Goal: Task Accomplishment & Management: Manage account settings

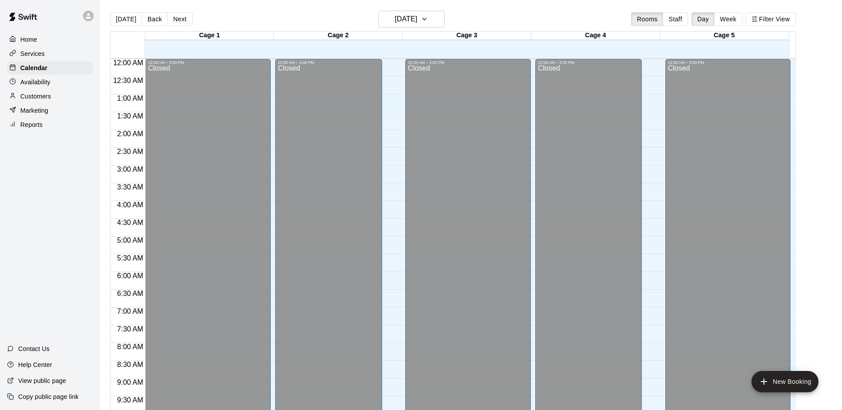
scroll to position [464, 0]
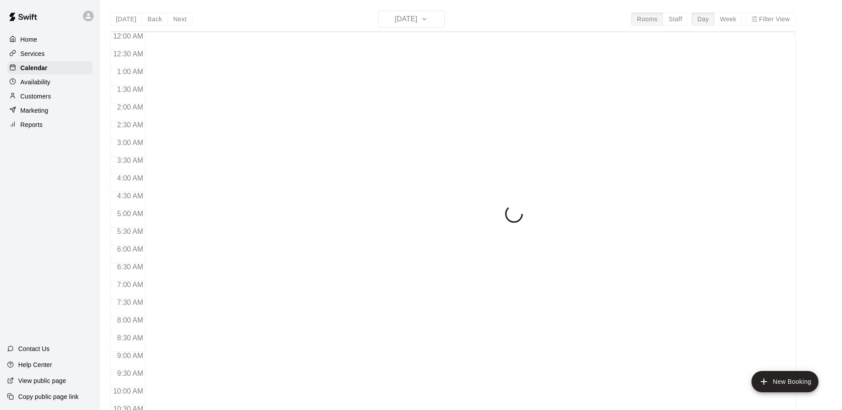
scroll to position [464, 0]
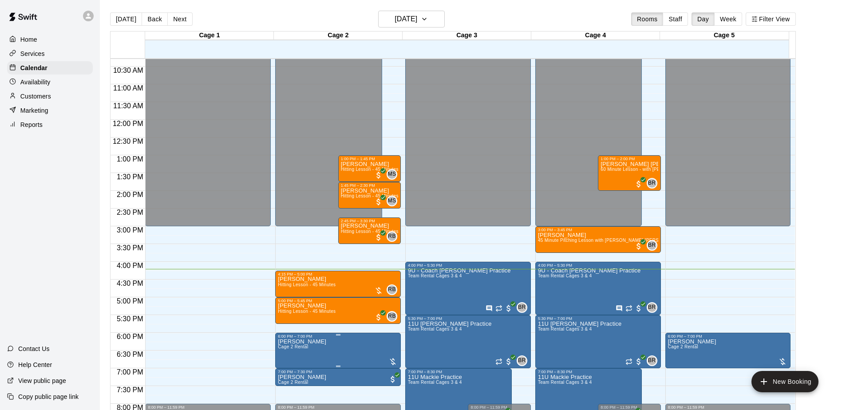
scroll to position [331, 0]
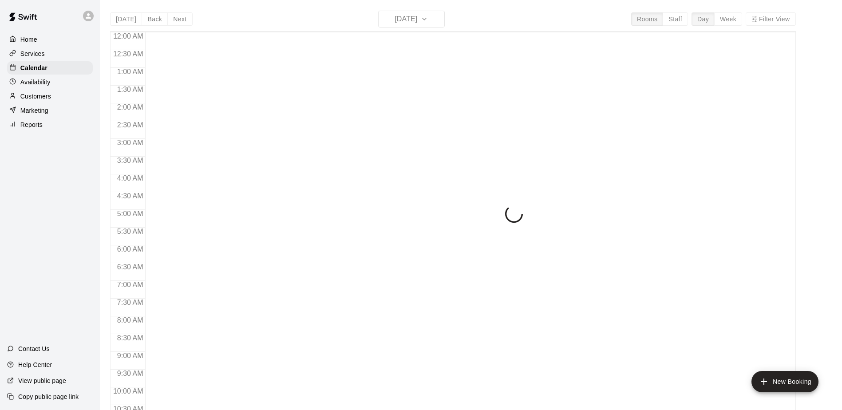
scroll to position [464, 0]
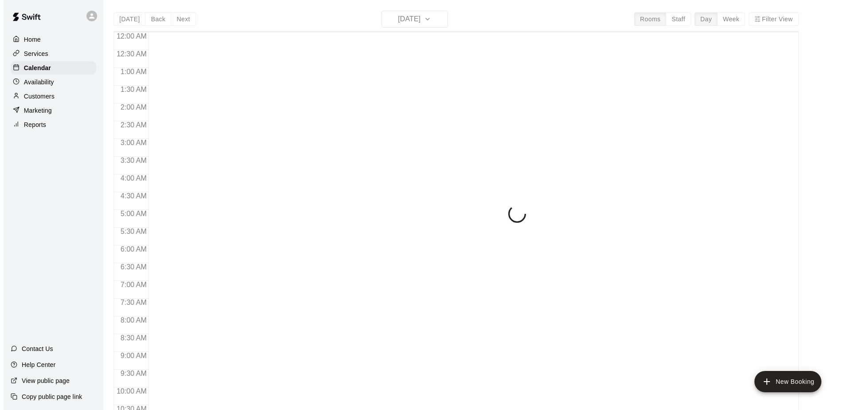
scroll to position [464, 0]
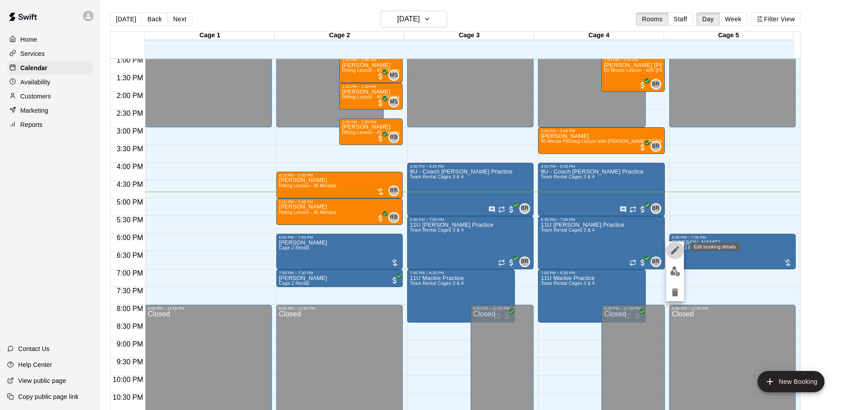
click at [674, 253] on icon "edit" at bounding box center [675, 250] width 8 height 8
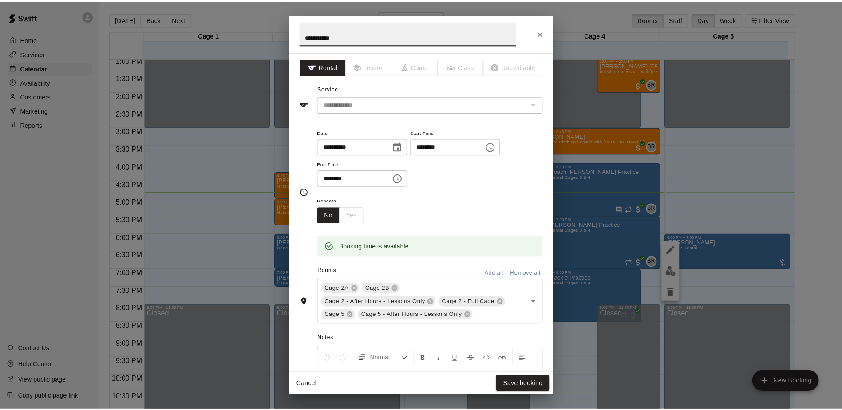
scroll to position [0, 0]
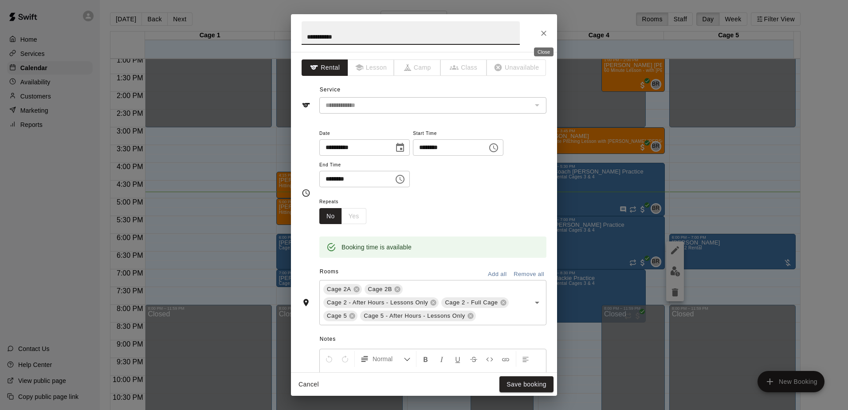
click at [537, 33] on button "Close" at bounding box center [544, 33] width 16 height 16
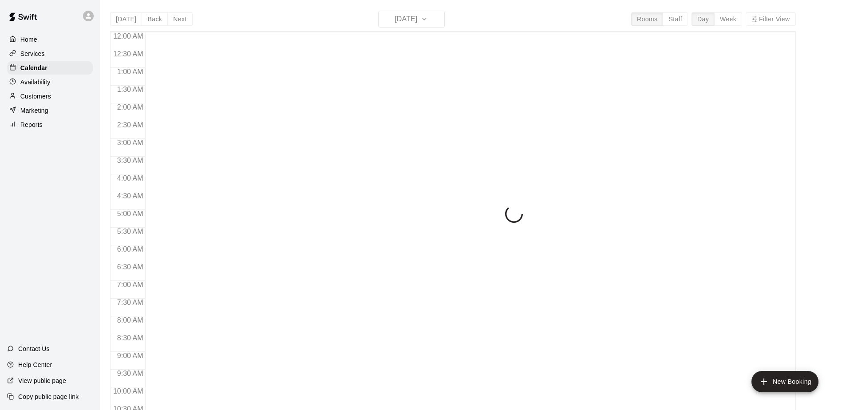
scroll to position [464, 0]
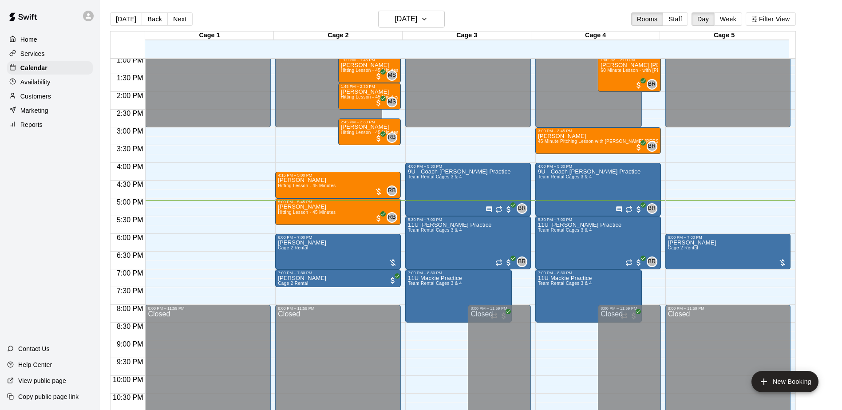
drag, startPoint x: 357, startPoint y: 58, endPoint x: 273, endPoint y: 12, distance: 95.3
click at [273, 12] on div "[DATE] Back [DATE][DATE] Rooms Staff Day Week Filter View" at bounding box center [453, 21] width 686 height 20
click at [314, 17] on div "[DATE] Back [DATE][DATE] Rooms Staff Day Week Filter View" at bounding box center [453, 21] width 686 height 20
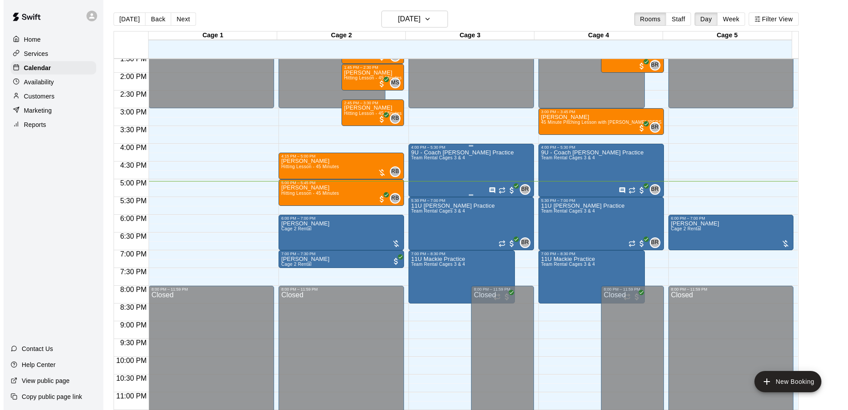
scroll to position [492, 0]
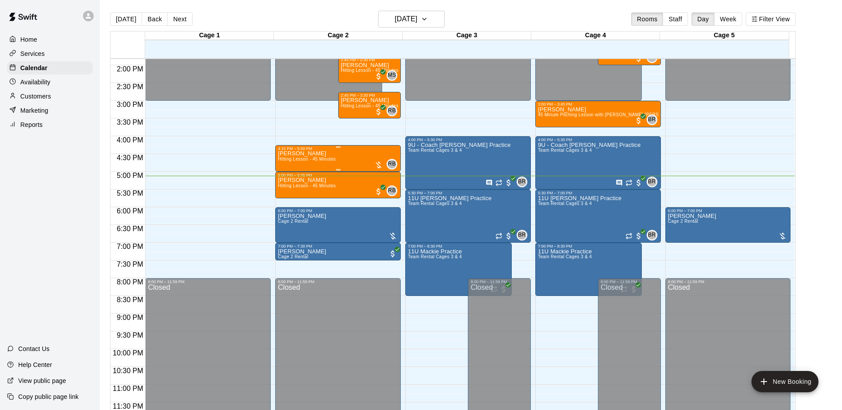
click at [343, 161] on div "Samuel Michael H Hitting Lesson - 45 Minutes RB 0" at bounding box center [338, 356] width 120 height 410
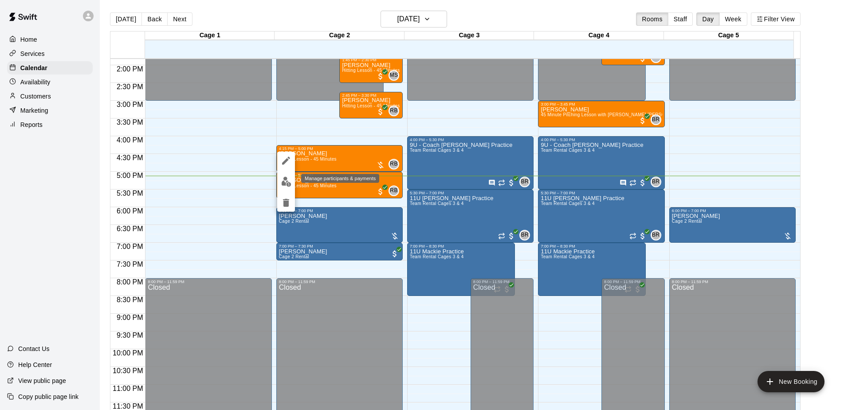
click at [286, 178] on img "edit" at bounding box center [286, 182] width 10 height 10
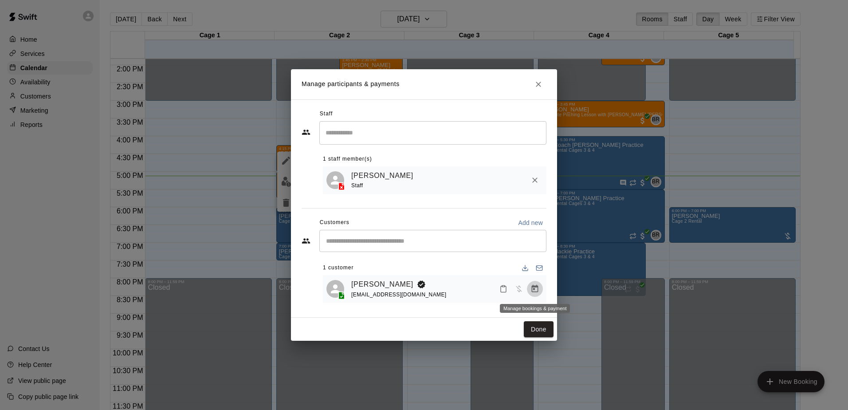
click at [533, 289] on icon "Manage bookings & payment" at bounding box center [535, 288] width 9 height 9
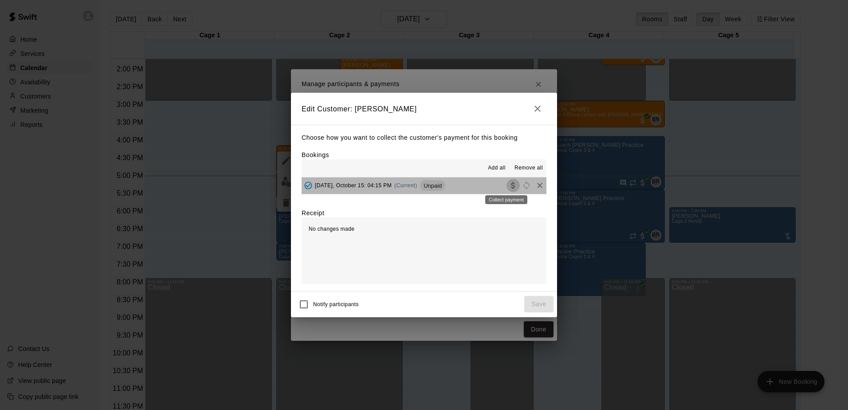
click at [511, 189] on icon "Collect payment" at bounding box center [513, 185] width 4 height 7
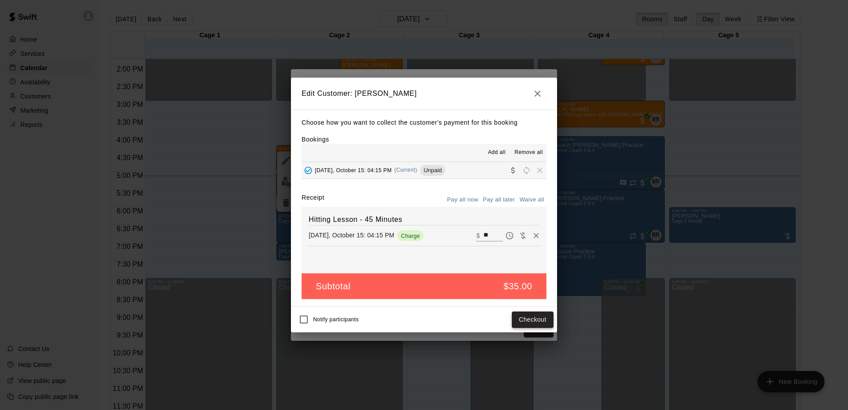
click at [534, 321] on button "Checkout" at bounding box center [533, 320] width 42 height 16
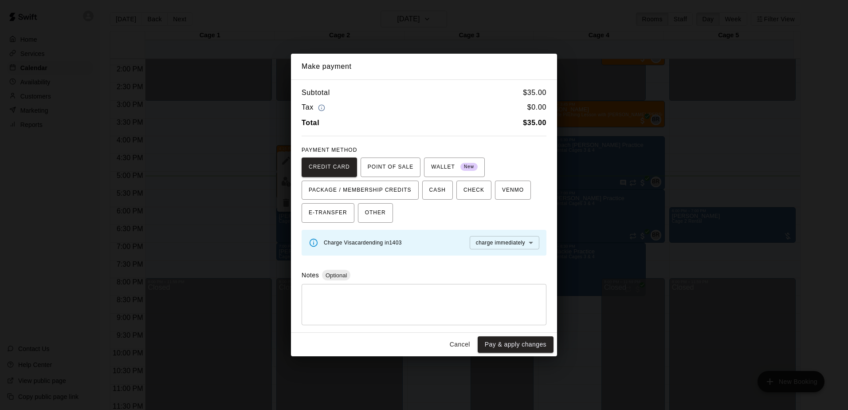
click at [377, 298] on textarea at bounding box center [424, 305] width 233 height 27
click at [509, 341] on button "Pay & apply changes" at bounding box center [516, 344] width 76 height 16
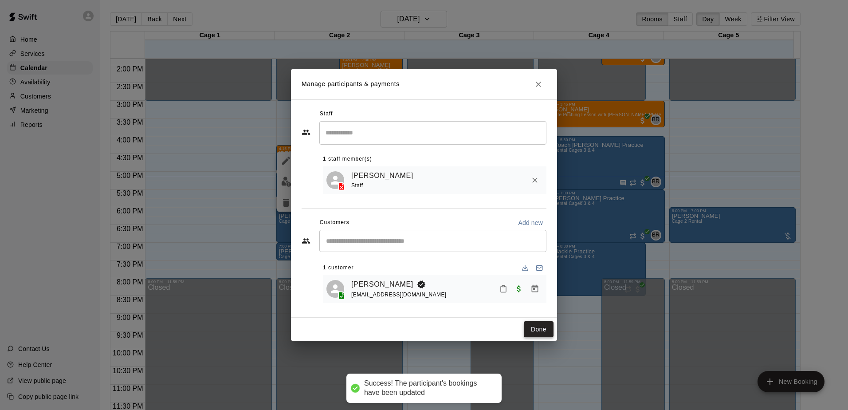
click at [530, 327] on button "Done" at bounding box center [539, 329] width 30 height 16
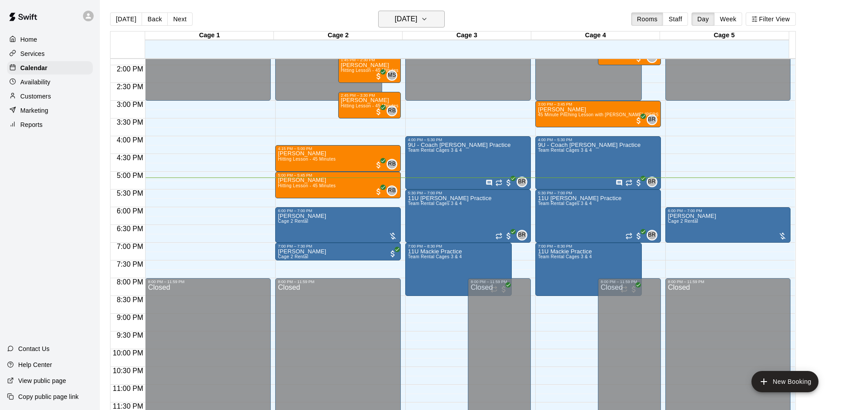
click at [417, 19] on h6 "[DATE]" at bounding box center [406, 19] width 23 height 12
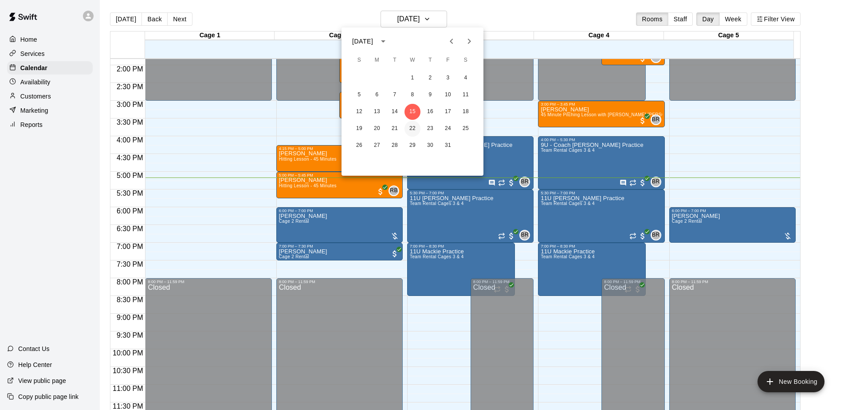
click at [416, 127] on button "22" at bounding box center [413, 129] width 16 height 16
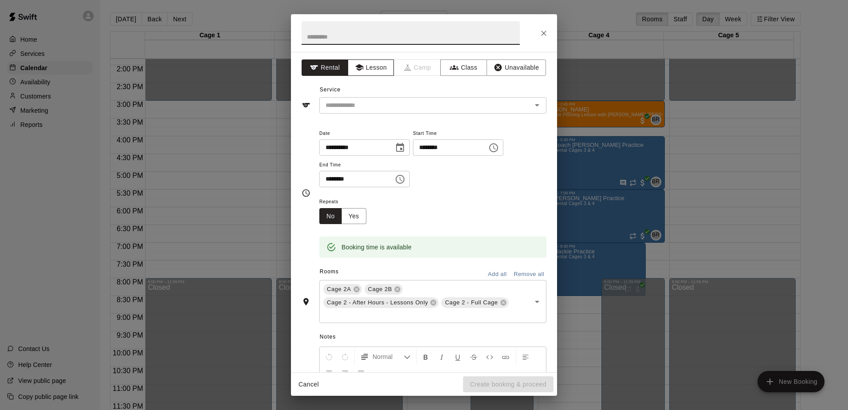
click at [364, 64] on button "Lesson" at bounding box center [371, 67] width 47 height 16
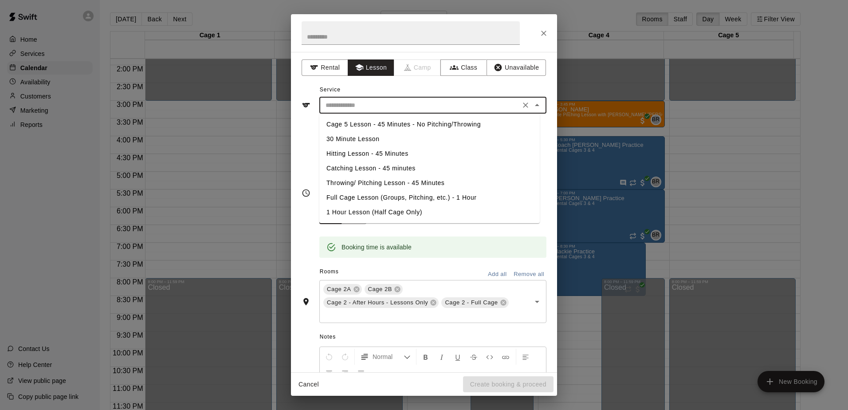
click at [348, 102] on input "text" at bounding box center [420, 105] width 196 height 11
click at [356, 155] on li "Hitting Lesson - 45 Minutes" at bounding box center [430, 153] width 221 height 15
type input "**********"
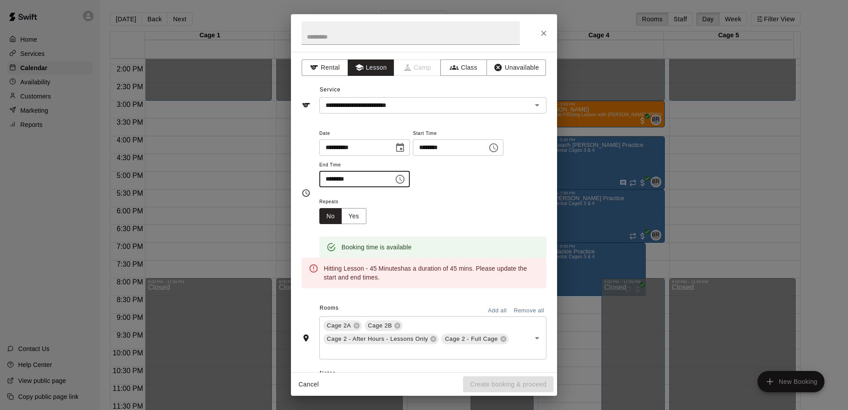
click at [336, 180] on input "********" at bounding box center [354, 179] width 68 height 16
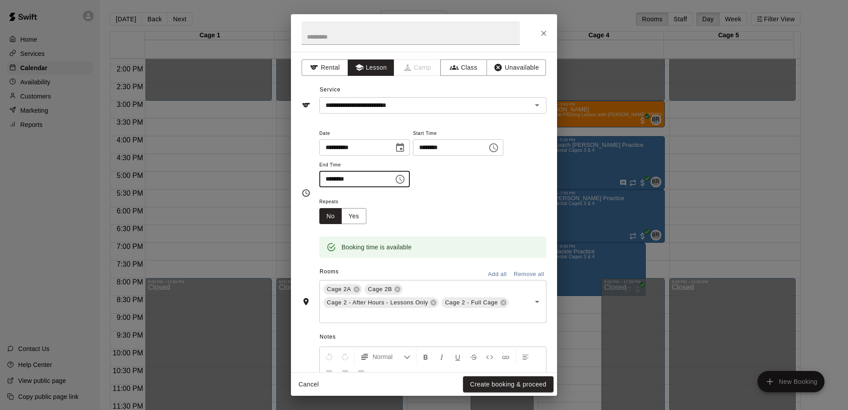
type input "********"
click at [468, 196] on div "Repeats No Yes" at bounding box center [433, 210] width 227 height 28
click at [349, 39] on input "text" at bounding box center [411, 33] width 218 height 24
type input "********"
click at [356, 220] on button "Yes" at bounding box center [354, 216] width 25 height 16
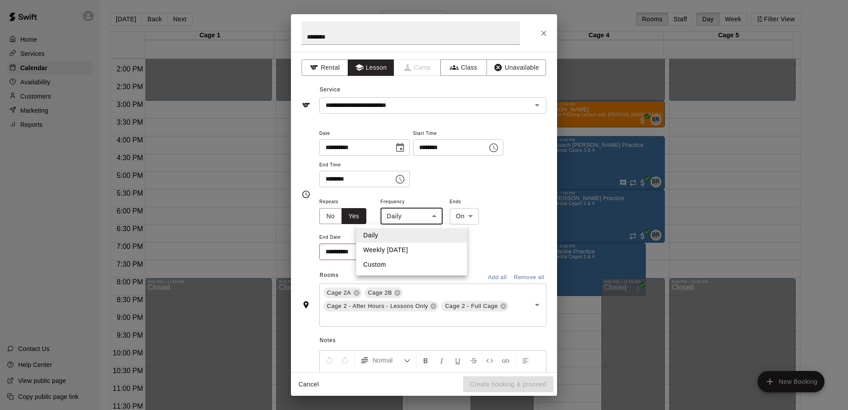
click at [438, 218] on body "Home Services Calendar Availability Customers Marketing Reports Contact Us Help…" at bounding box center [424, 212] width 848 height 424
click at [426, 248] on li "Weekly on Wednesday" at bounding box center [411, 250] width 111 height 15
type input "******"
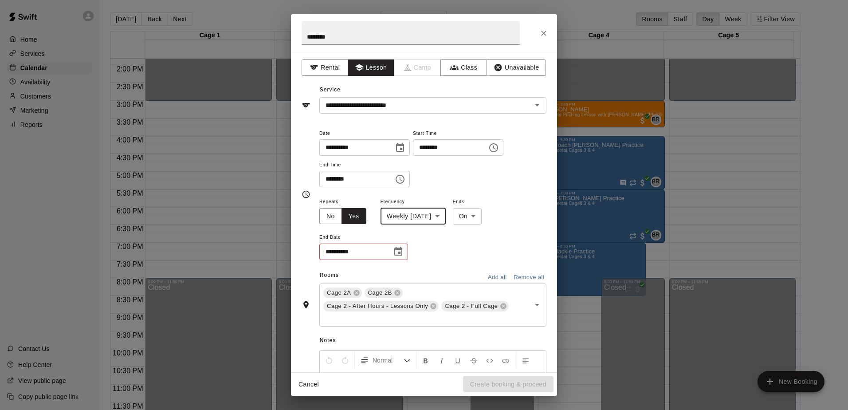
click at [398, 251] on icon "Choose date" at bounding box center [398, 251] width 11 height 11
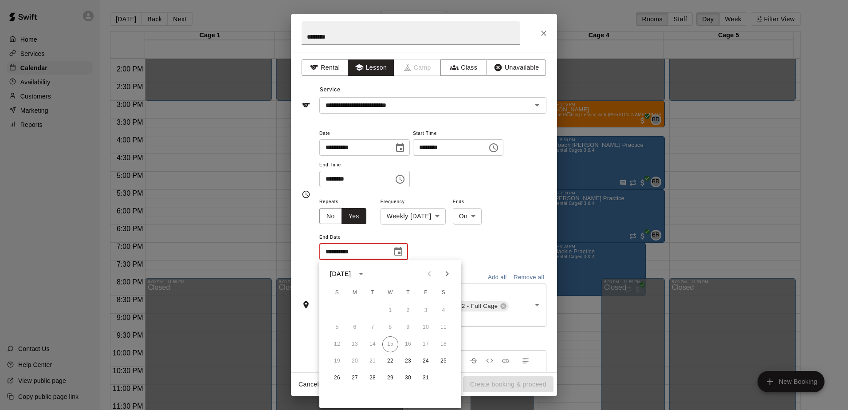
click at [445, 272] on icon "Next month" at bounding box center [447, 273] width 11 height 11
click at [391, 345] on button "12" at bounding box center [391, 344] width 16 height 16
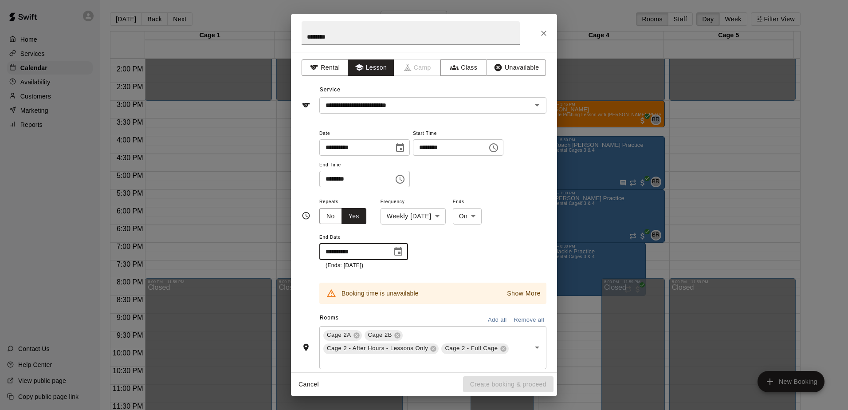
click at [339, 251] on input "**********" at bounding box center [353, 252] width 67 height 16
click at [402, 251] on icon "Choose date, selected date is Nov 12, 2025" at bounding box center [399, 251] width 8 height 9
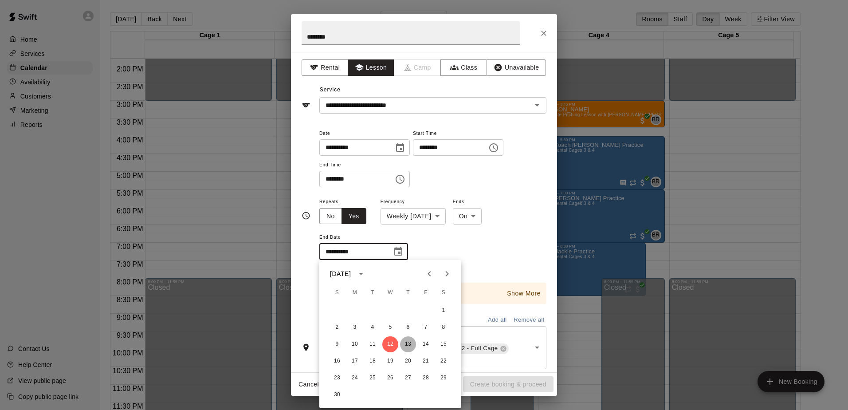
click at [410, 343] on button "13" at bounding box center [408, 344] width 16 height 16
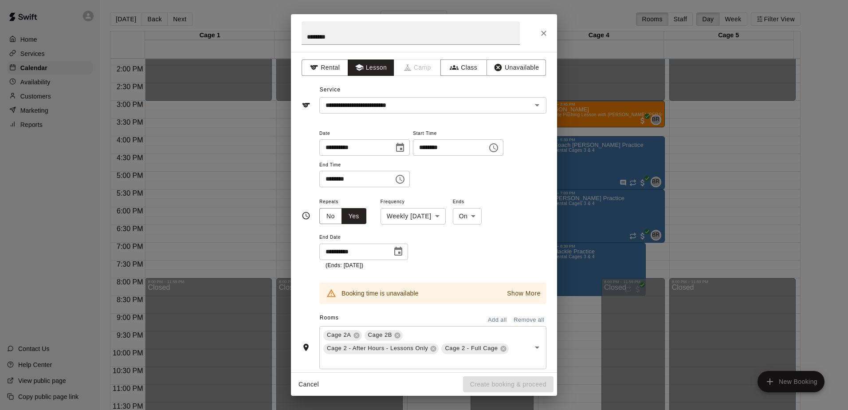
click at [525, 288] on button "Show More" at bounding box center [524, 293] width 38 height 13
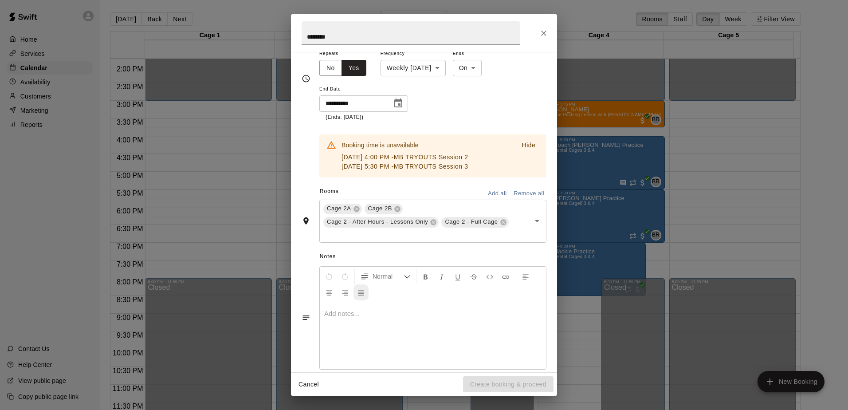
scroll to position [162, 0]
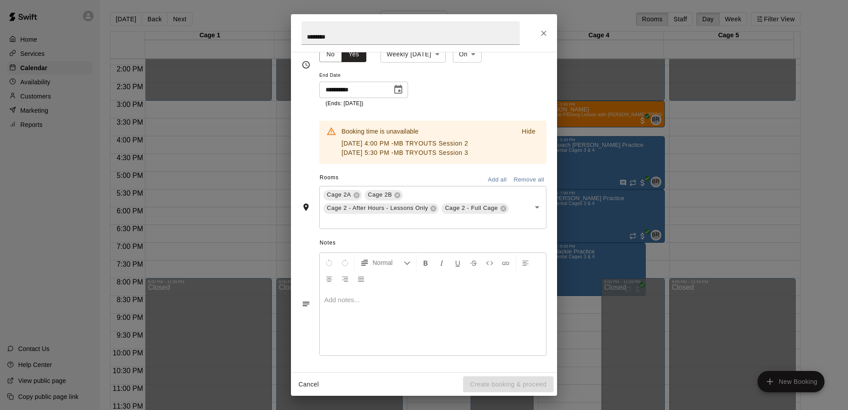
click at [525, 132] on p "Hide" at bounding box center [529, 131] width 14 height 9
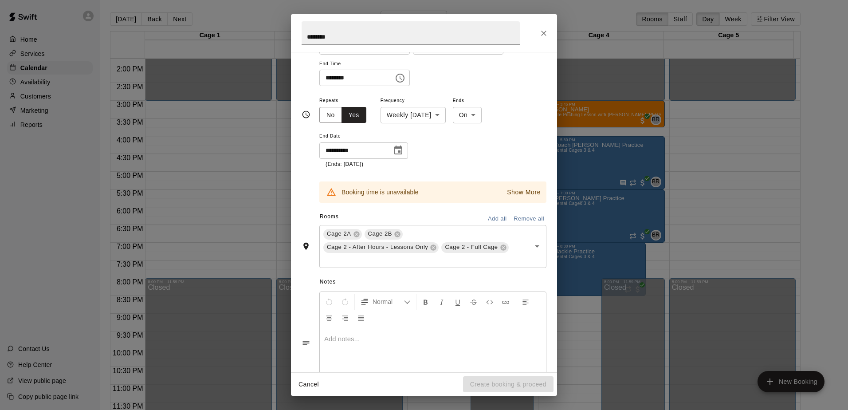
scroll to position [0, 0]
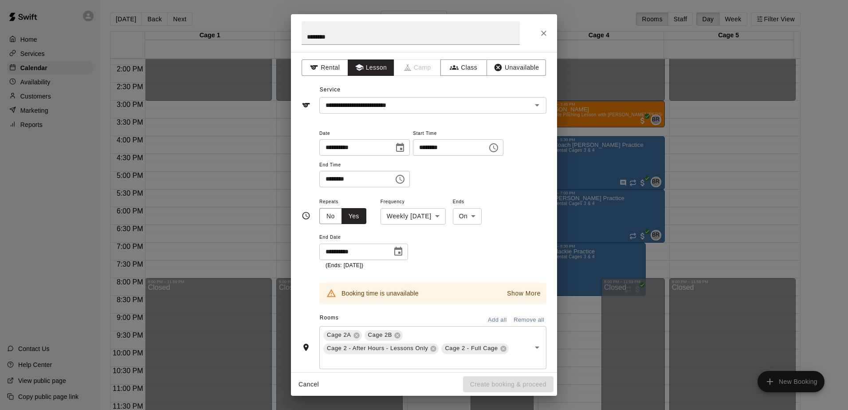
click at [401, 251] on icon "Choose date, selected date is Nov 13, 2025" at bounding box center [398, 251] width 11 height 11
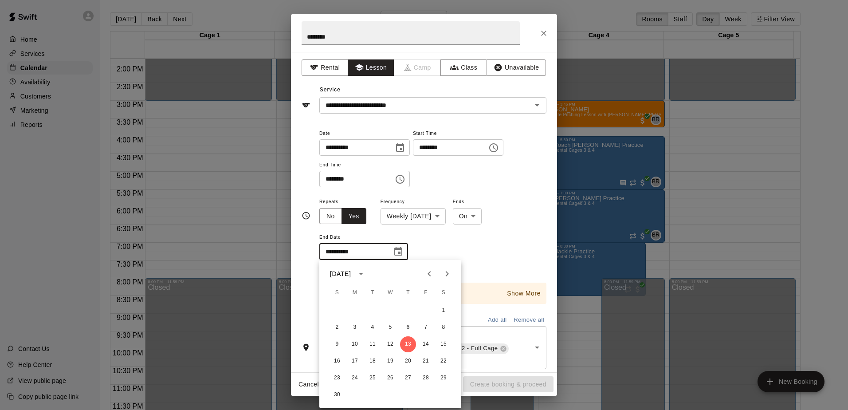
click at [486, 256] on div "**********" at bounding box center [433, 233] width 227 height 74
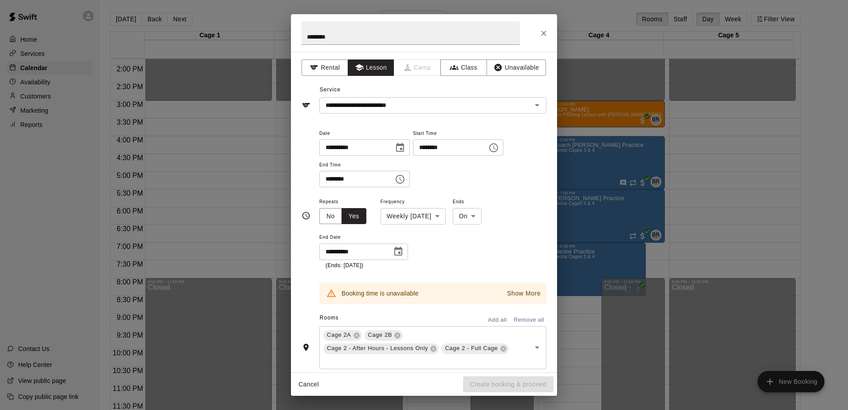
scroll to position [140, 0]
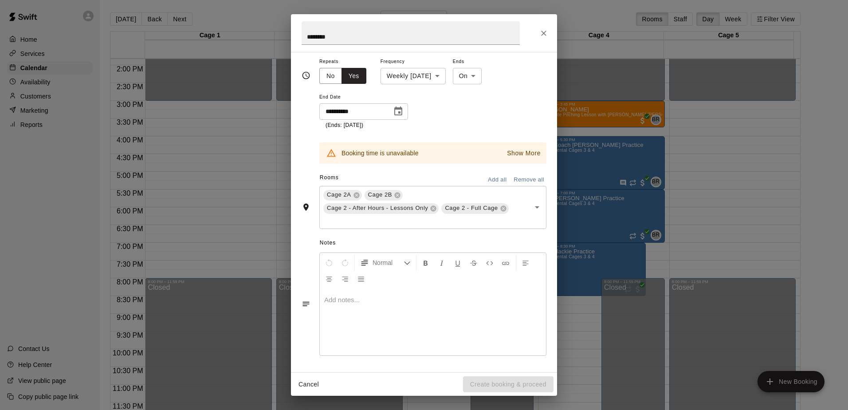
click at [508, 379] on div "Cancel Create booking & proceed" at bounding box center [424, 385] width 266 height 24
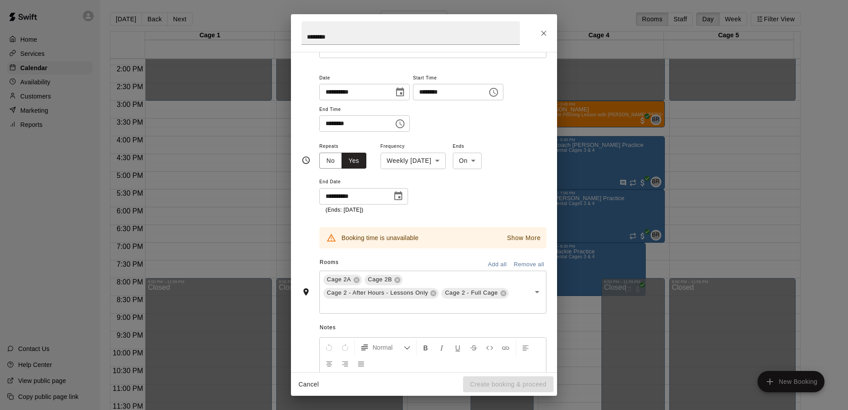
scroll to position [51, 0]
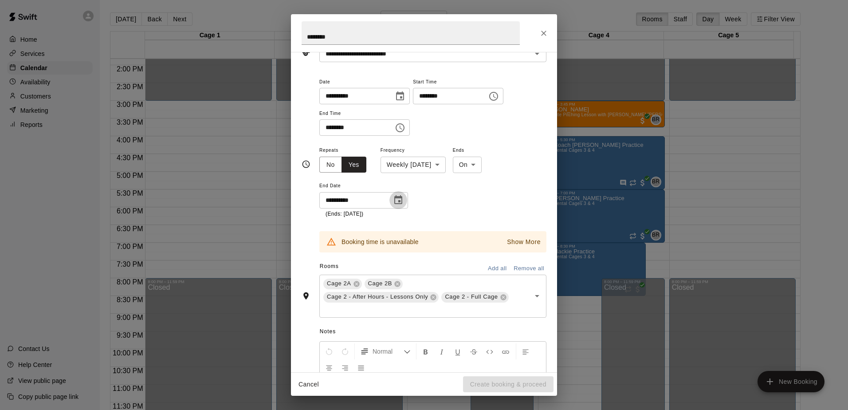
click at [398, 203] on icon "Choose date, selected date is Nov 13, 2025" at bounding box center [398, 200] width 11 height 11
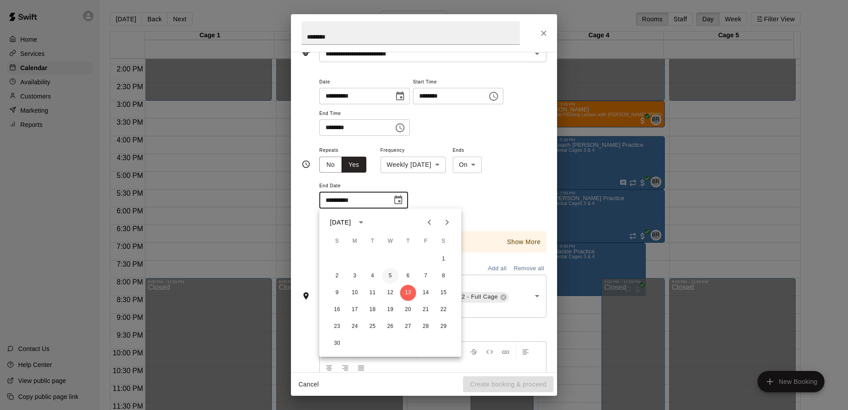
click at [388, 273] on button "5" at bounding box center [391, 276] width 16 height 16
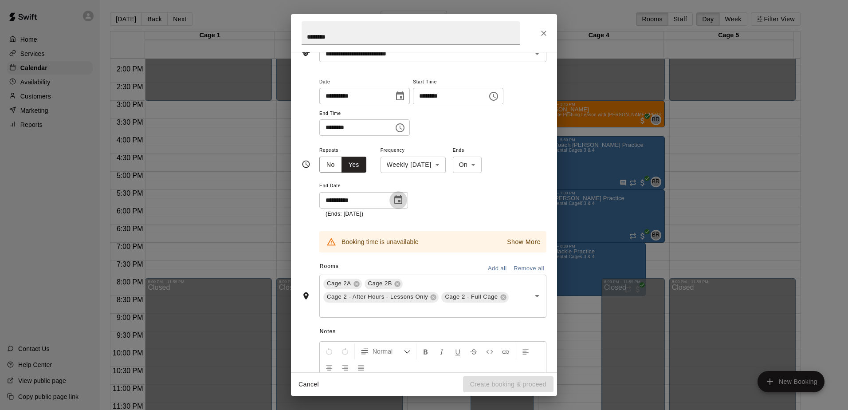
click at [396, 200] on icon "Choose date, selected date is Nov 5, 2025" at bounding box center [398, 200] width 11 height 11
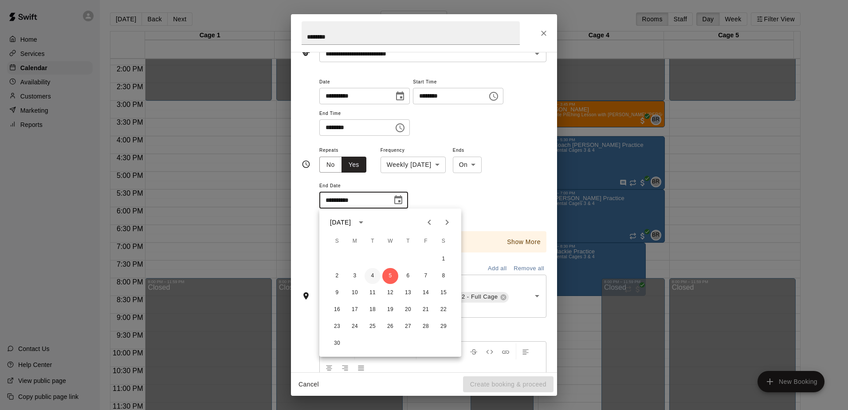
click at [373, 274] on button "4" at bounding box center [373, 276] width 16 height 16
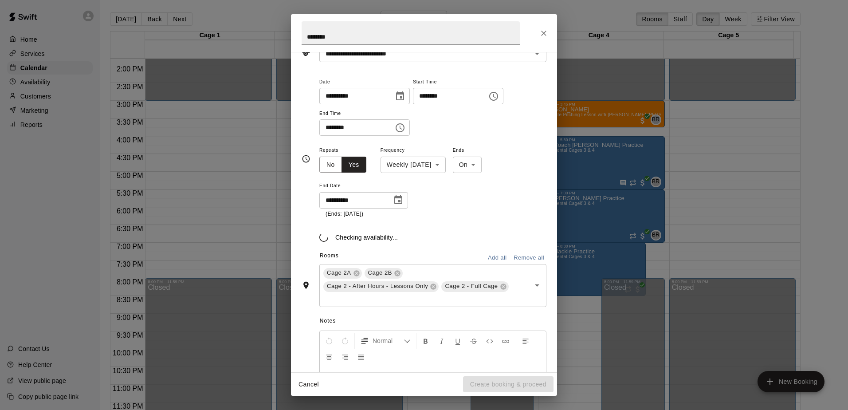
type input "**********"
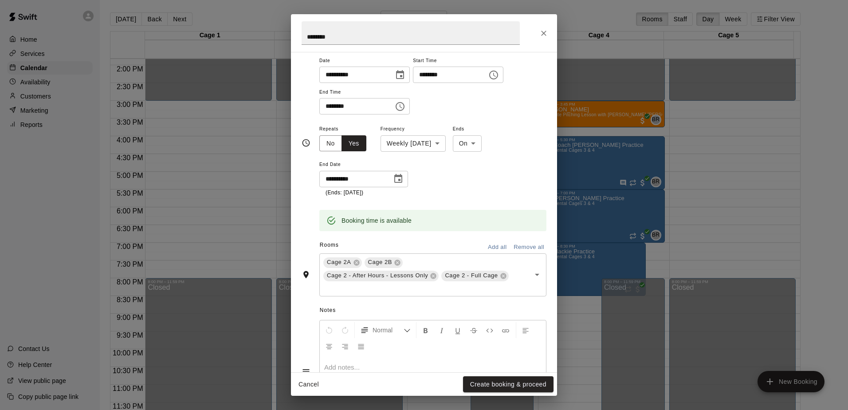
scroll to position [140, 0]
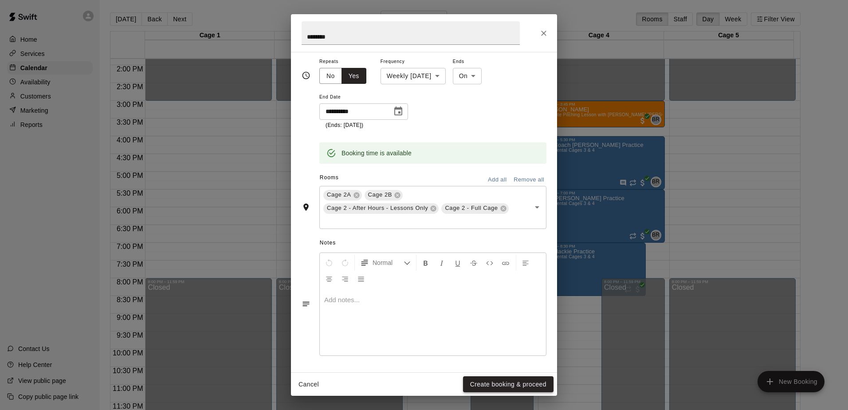
click at [485, 382] on button "Create booking & proceed" at bounding box center [508, 384] width 91 height 16
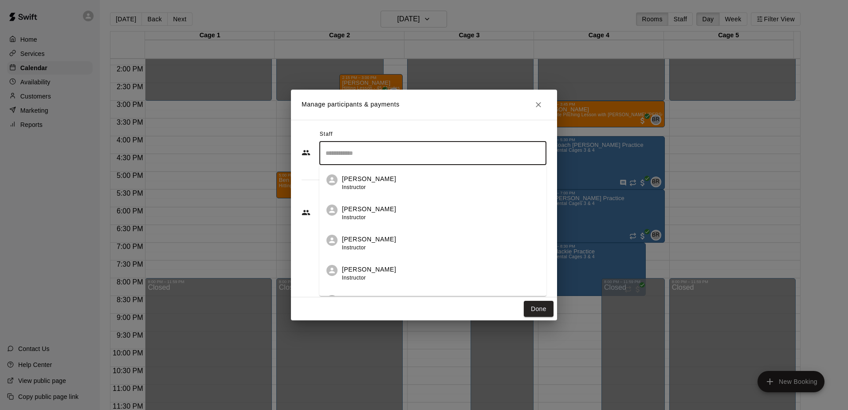
click at [343, 155] on input "Search staff" at bounding box center [433, 154] width 219 height 16
click at [353, 206] on p "Rafael Betances" at bounding box center [369, 209] width 54 height 9
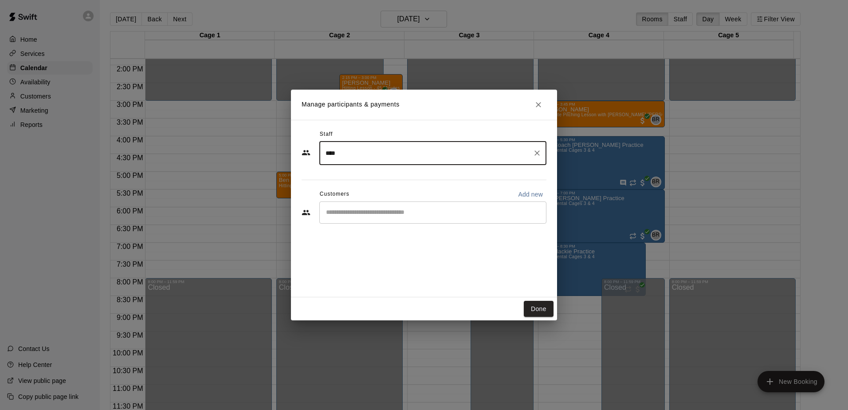
type input "****"
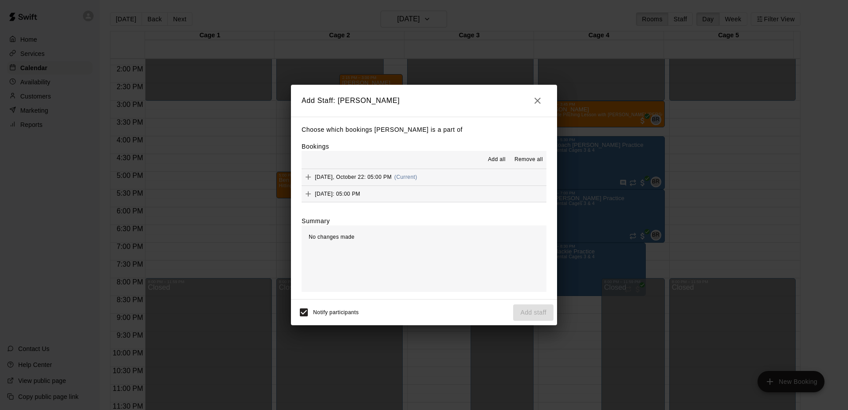
click at [538, 103] on icon "button" at bounding box center [538, 100] width 11 height 11
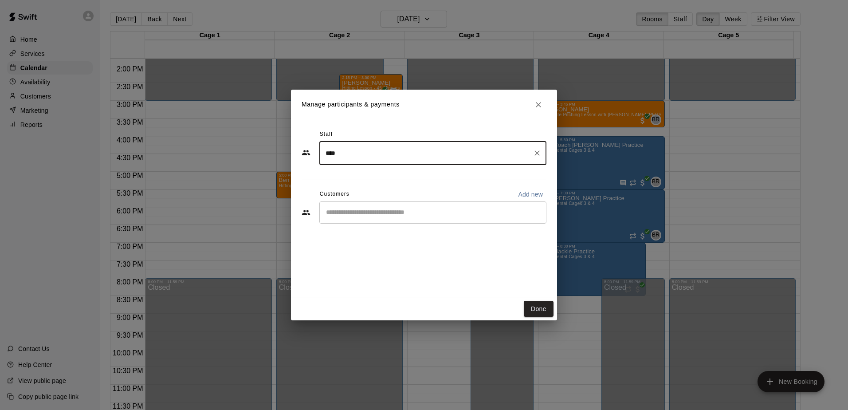
click at [392, 209] on div "​" at bounding box center [433, 212] width 227 height 22
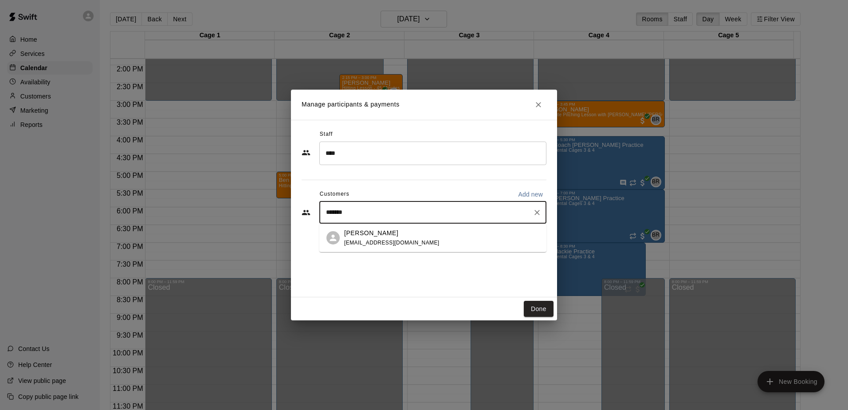
type input "********"
click at [382, 235] on div "Arlo Seaver" at bounding box center [391, 233] width 95 height 9
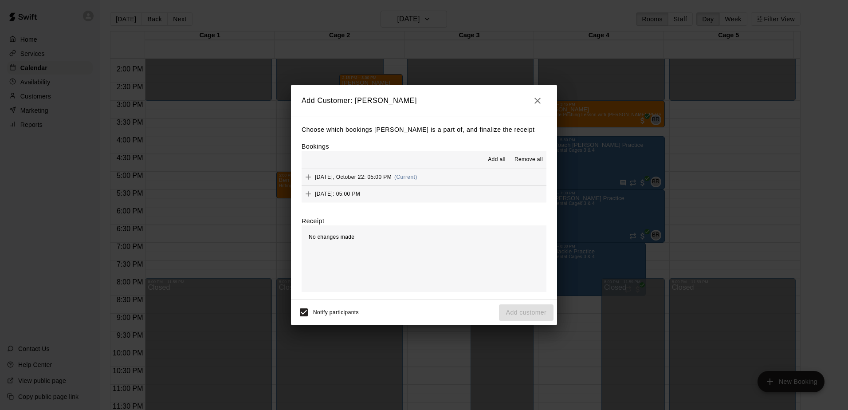
click at [531, 99] on button "button" at bounding box center [538, 101] width 18 height 18
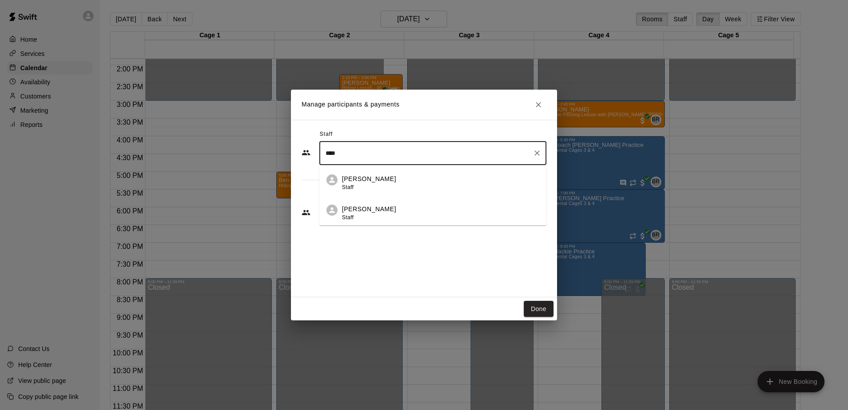
click at [367, 148] on input "****" at bounding box center [427, 154] width 206 height 16
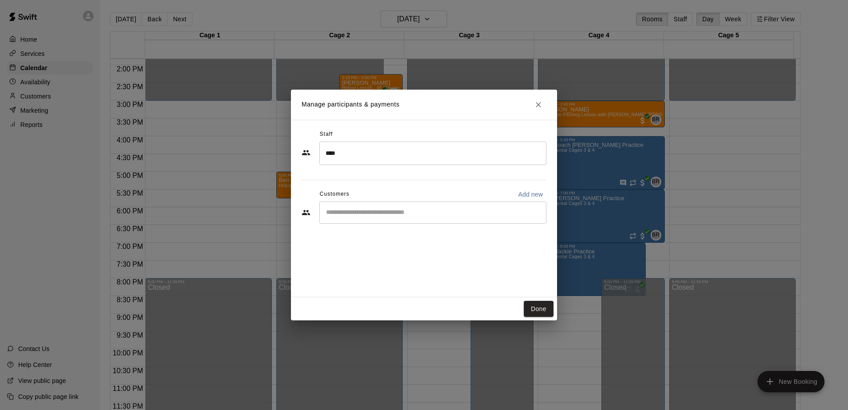
click at [367, 241] on div "Staff **** ​ Customers Add new ​" at bounding box center [424, 209] width 266 height 178
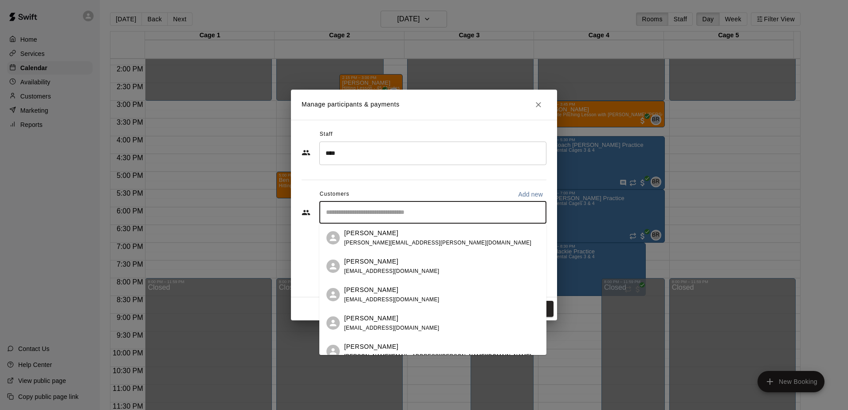
click at [387, 212] on input "Start typing to search customers..." at bounding box center [433, 212] width 219 height 9
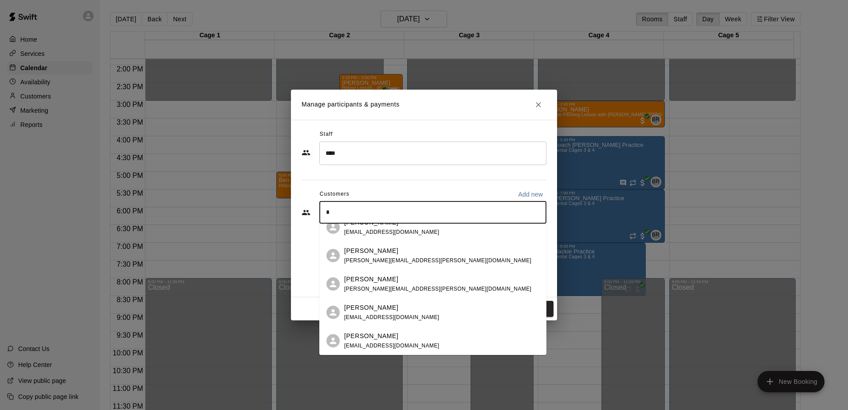
scroll to position [0, 0]
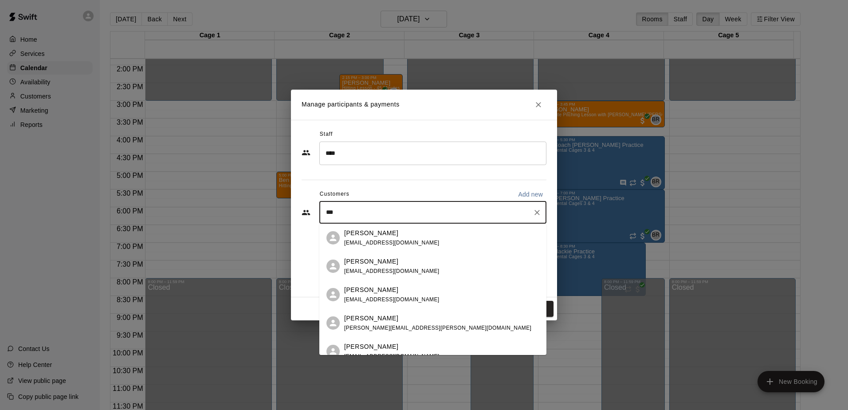
type input "****"
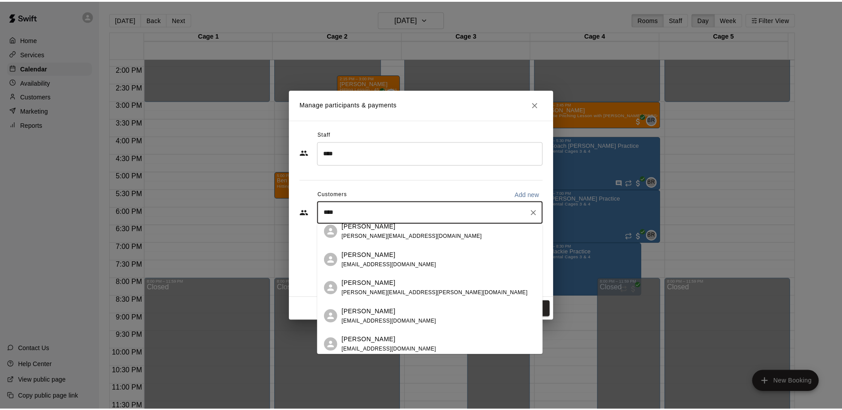
scroll to position [133, 0]
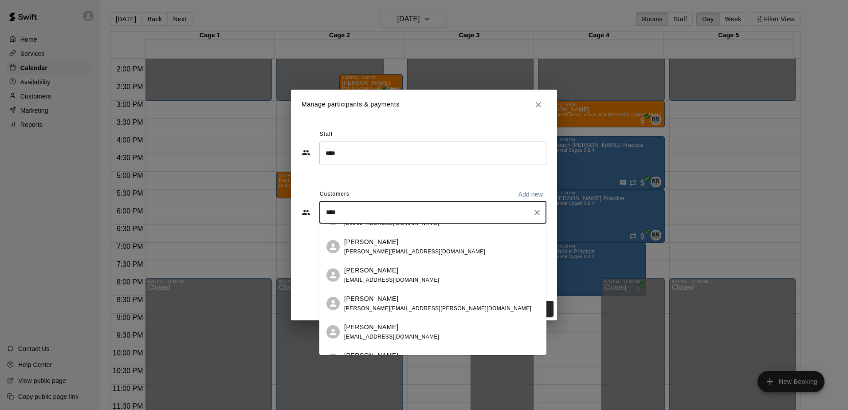
click at [376, 276] on div "Arlo Seaver arloseaver@gmail.com" at bounding box center [391, 275] width 95 height 19
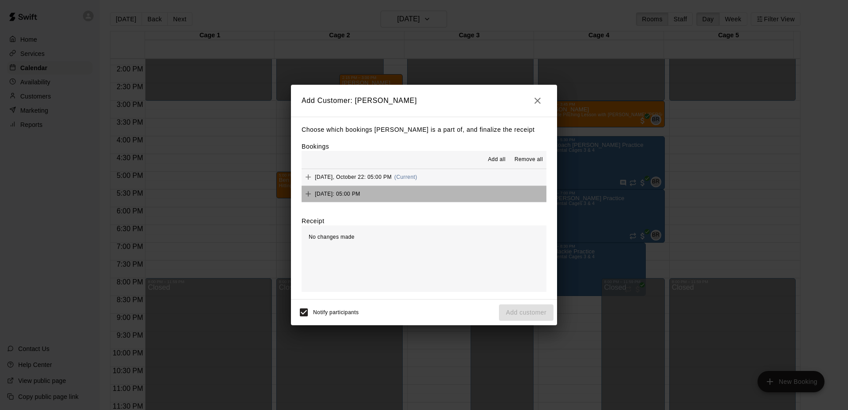
click at [427, 190] on button "Wednesday, October 29: 05:00 PM" at bounding box center [424, 194] width 245 height 16
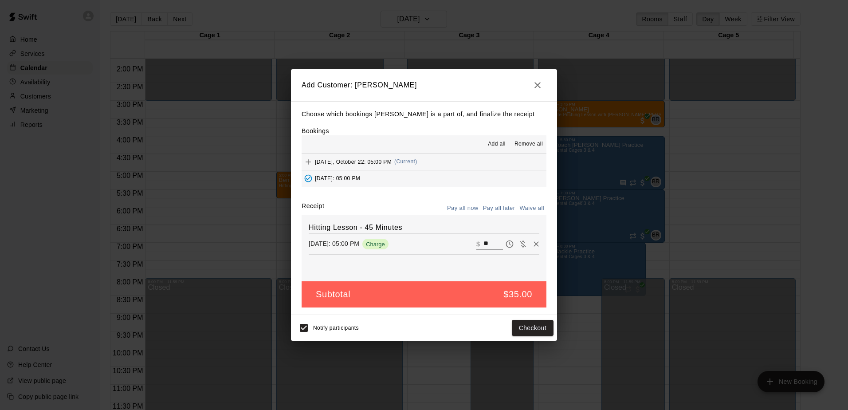
click at [460, 159] on button "Wednesday, October 22: 05:00 PM (Current)" at bounding box center [424, 162] width 245 height 16
click at [527, 330] on button "Checkout" at bounding box center [533, 328] width 42 height 16
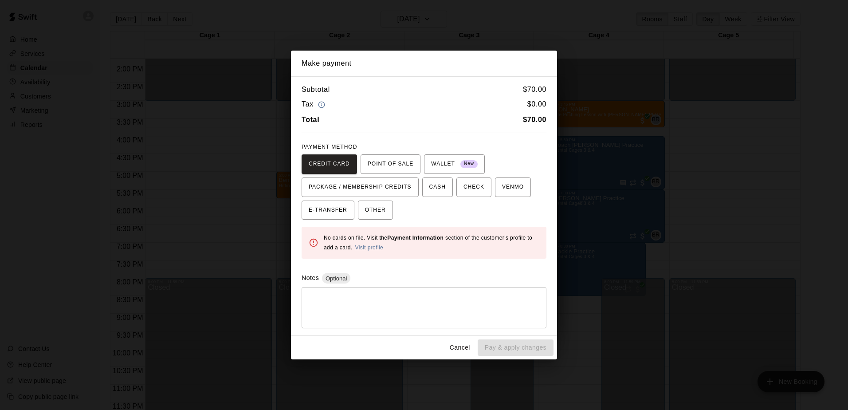
click at [435, 293] on div "* ​" at bounding box center [424, 307] width 245 height 41
click at [456, 347] on button "Cancel" at bounding box center [460, 347] width 28 height 16
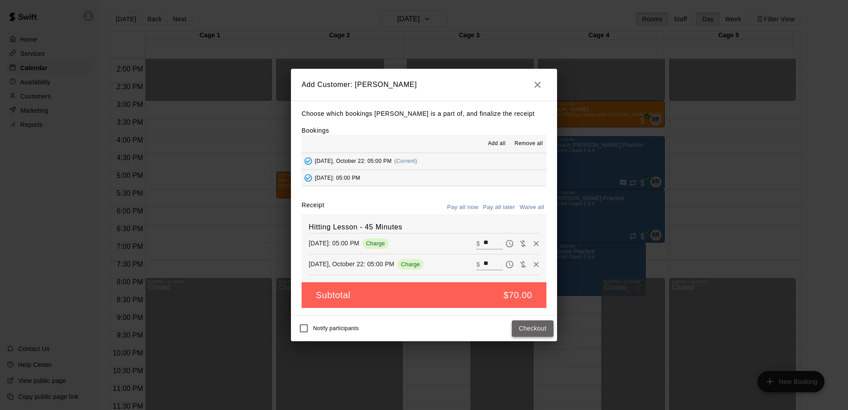
click at [524, 328] on button "Checkout" at bounding box center [533, 328] width 42 height 16
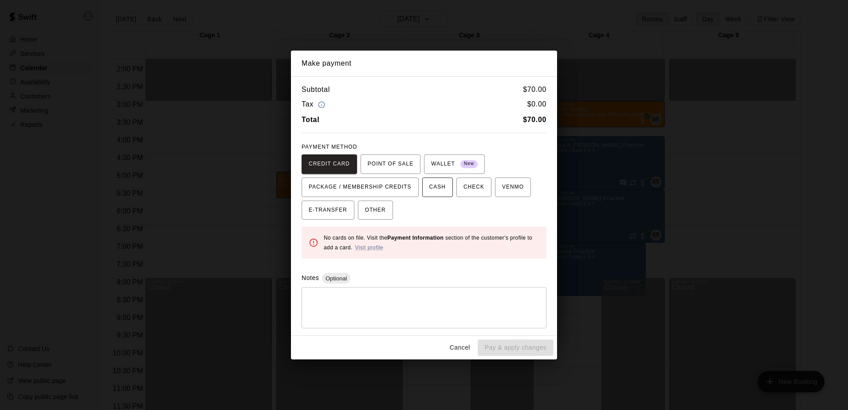
click at [433, 189] on span "CASH" at bounding box center [438, 187] width 16 height 14
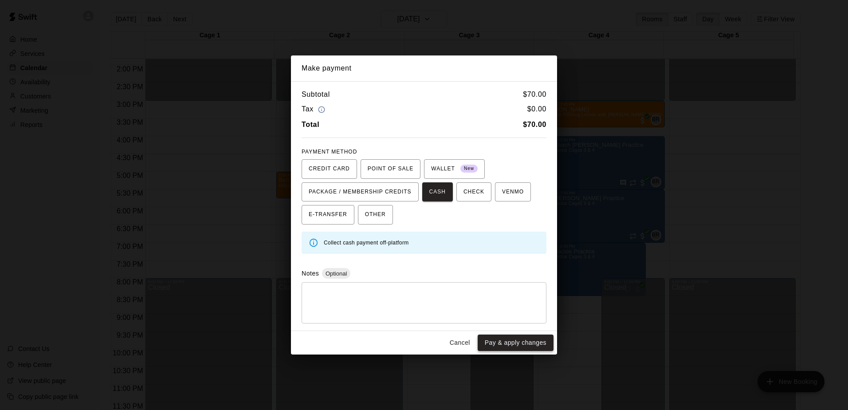
click at [513, 342] on button "Pay & apply changes" at bounding box center [516, 343] width 76 height 16
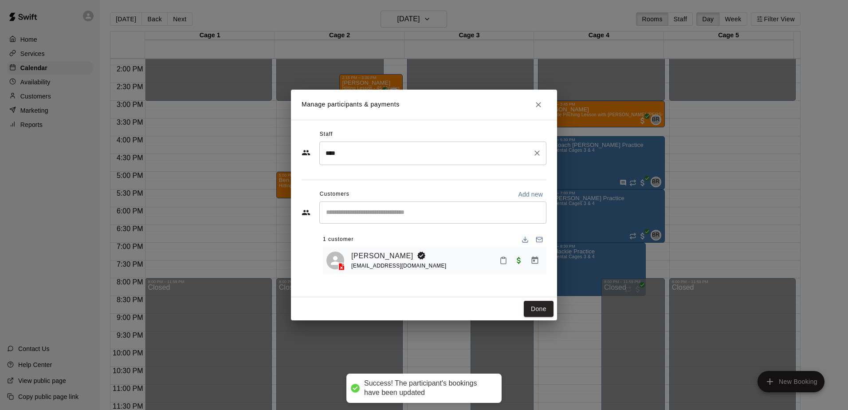
click at [355, 155] on input "****" at bounding box center [427, 154] width 206 height 16
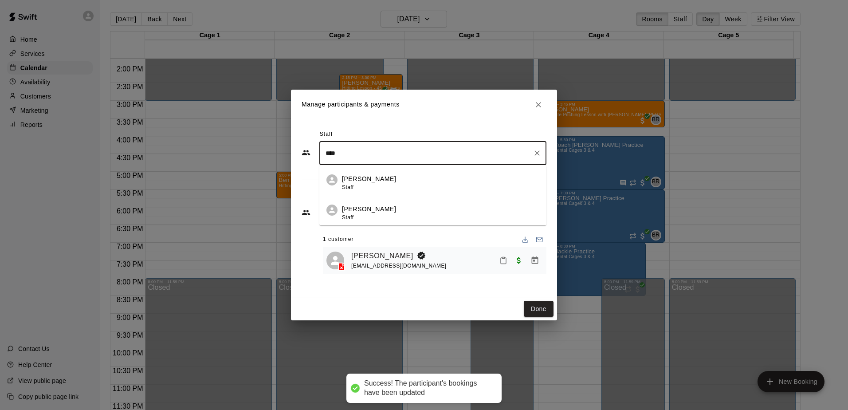
click at [365, 214] on p "Rafael Betances" at bounding box center [369, 209] width 54 height 9
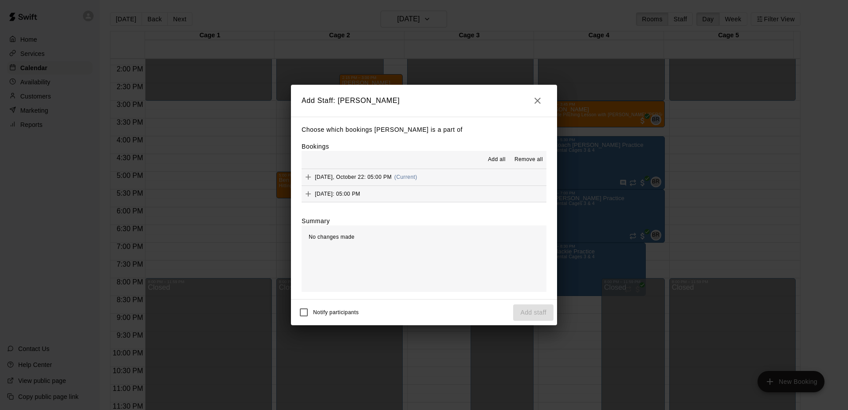
click at [438, 181] on button "Wednesday, October 22: 05:00 PM (Current)" at bounding box center [424, 177] width 245 height 16
click at [435, 201] on button "Wednesday, October 29: 05:00 PM" at bounding box center [424, 194] width 245 height 16
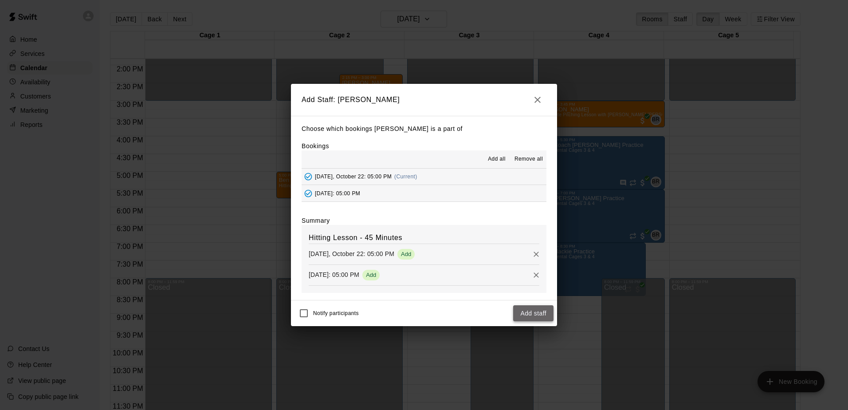
click at [532, 315] on button "Add staff" at bounding box center [533, 313] width 40 height 16
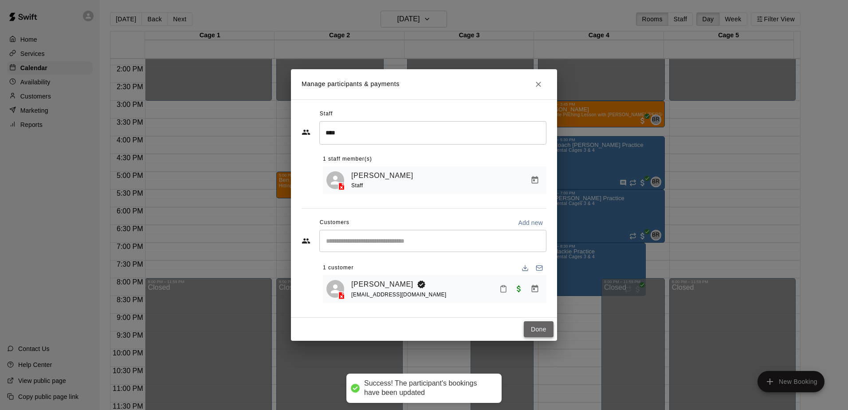
click at [540, 330] on button "Done" at bounding box center [539, 329] width 30 height 16
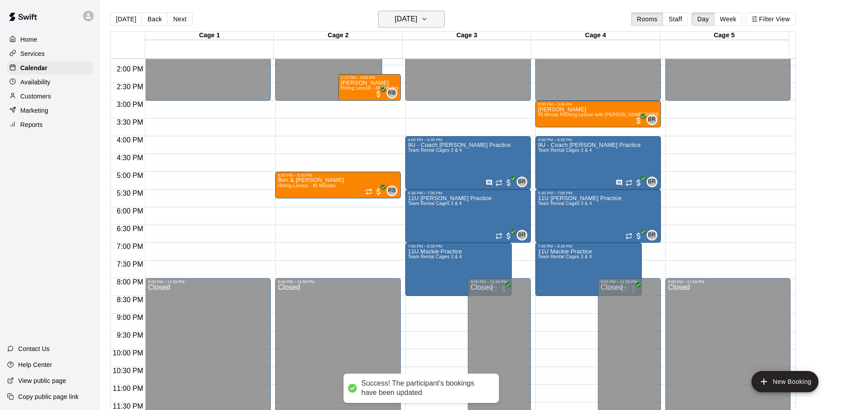
click at [417, 22] on h6 "Wednesday Oct 22" at bounding box center [406, 19] width 23 height 12
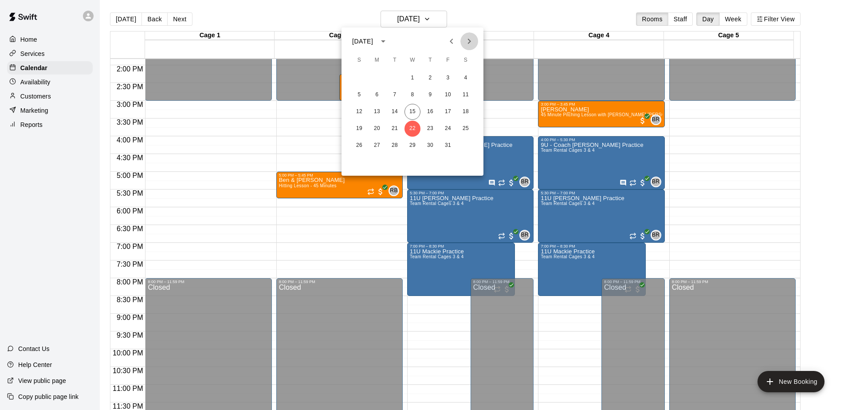
click at [475, 44] on button "Next month" at bounding box center [470, 41] width 18 height 18
click at [413, 95] on button "5" at bounding box center [413, 95] width 16 height 16
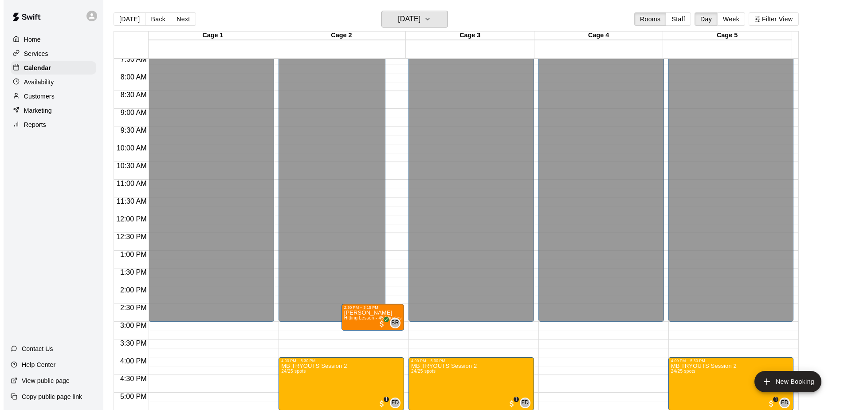
scroll to position [359, 0]
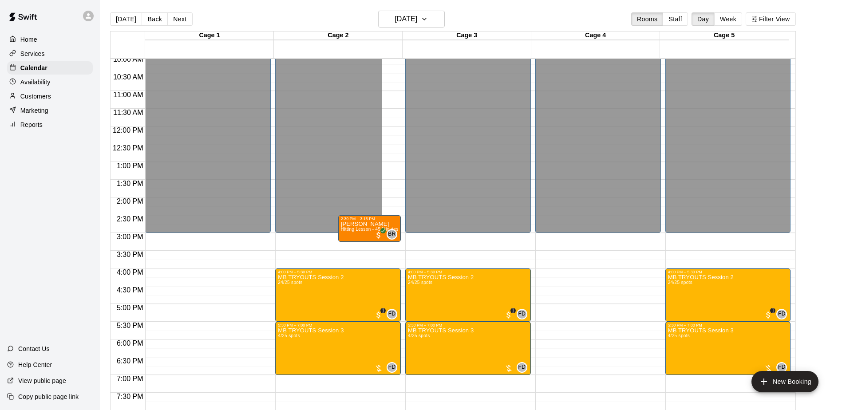
click at [553, 308] on div "12:00 AM – 3:00 PM Closed 8:00 PM – 11:59 PM Closed" at bounding box center [598, 126] width 126 height 852
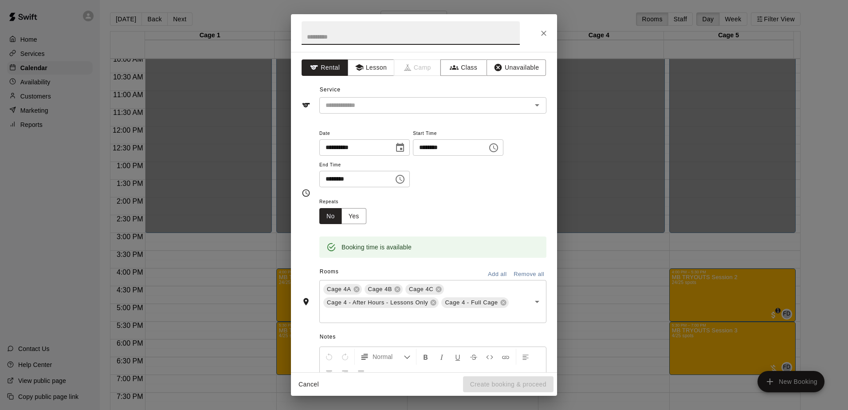
click at [349, 36] on input "text" at bounding box center [411, 33] width 218 height 24
click at [360, 62] on button "Lesson" at bounding box center [371, 67] width 47 height 16
click at [352, 39] on input "text" at bounding box center [411, 33] width 218 height 24
type input "*"
type input "********"
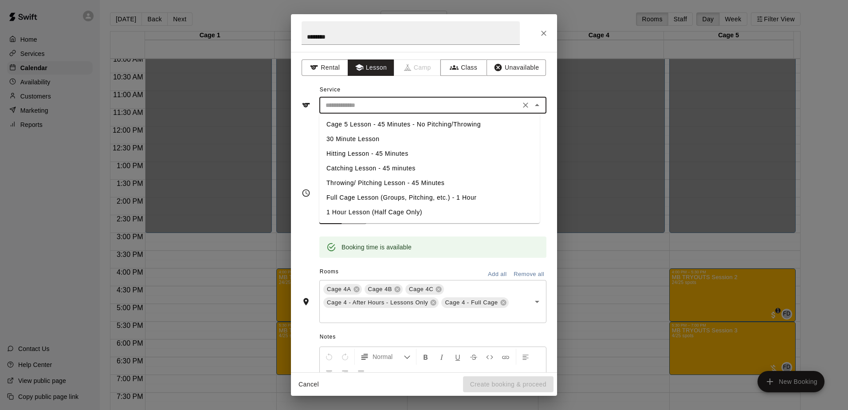
click at [359, 103] on input "text" at bounding box center [420, 105] width 196 height 11
click at [371, 153] on li "Hitting Lesson - 45 Minutes" at bounding box center [430, 153] width 221 height 15
type input "**********"
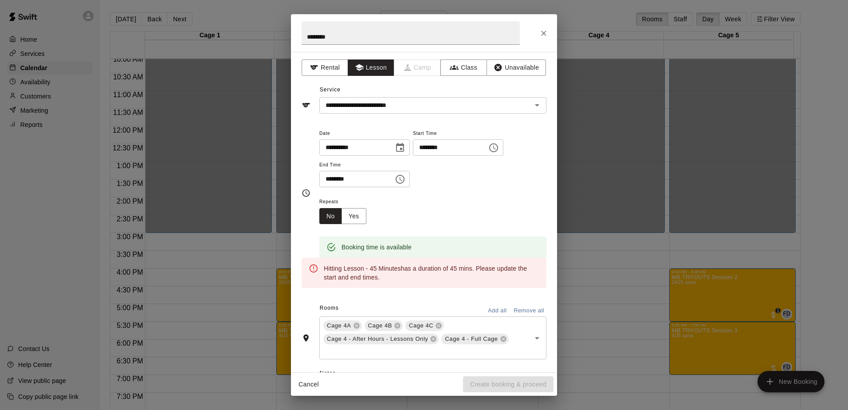
click at [379, 301] on div "**********" at bounding box center [424, 211] width 245 height 181
click at [338, 177] on input "********" at bounding box center [354, 179] width 68 height 16
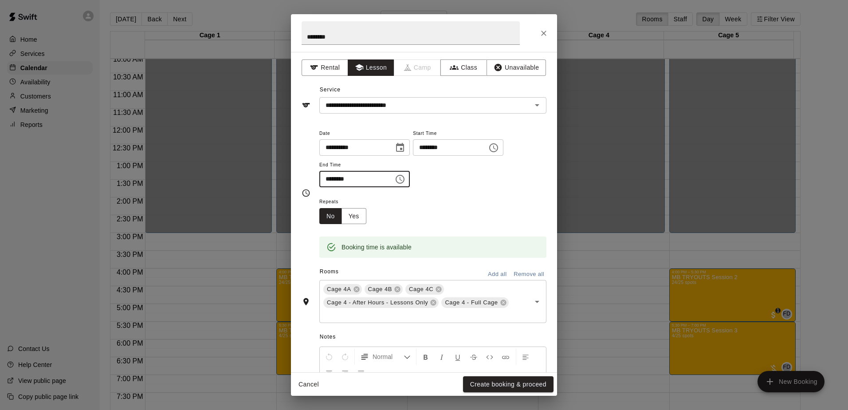
type input "********"
click at [470, 213] on div "Repeats No Yes" at bounding box center [433, 210] width 227 height 28
click at [406, 150] on icon "Choose date, selected date is Nov 5, 2025" at bounding box center [400, 147] width 11 height 11
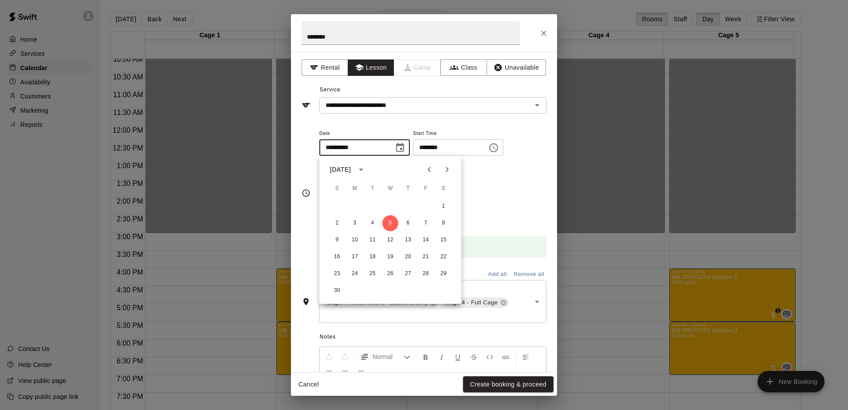
click at [474, 218] on div "Repeats No Yes" at bounding box center [433, 210] width 227 height 28
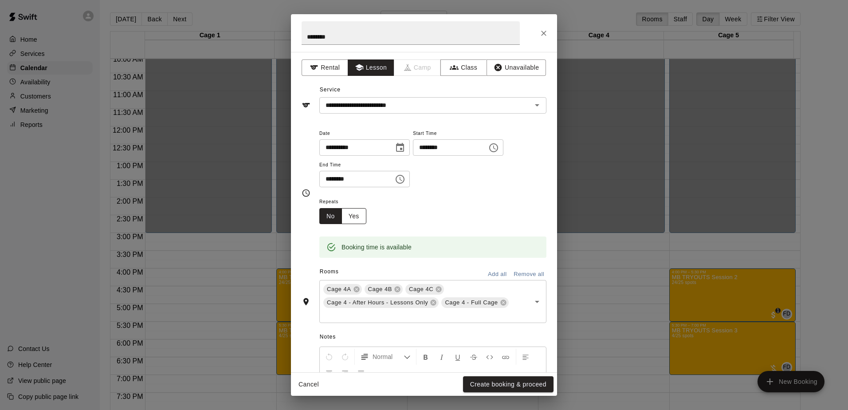
click at [353, 212] on button "Yes" at bounding box center [354, 216] width 25 height 16
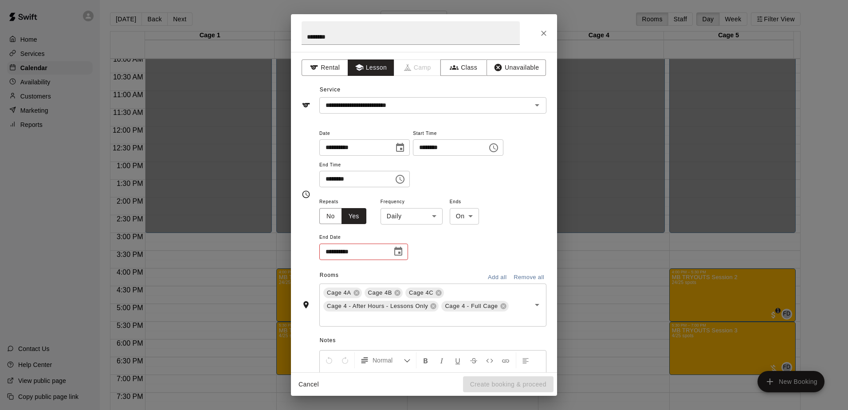
click at [414, 213] on body "Home Services Calendar Availability Customers Marketing Reports Contact Us Help…" at bounding box center [424, 212] width 848 height 424
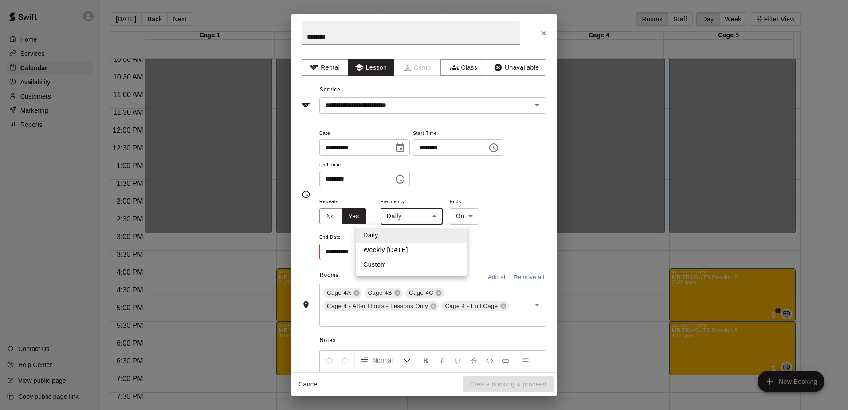
click at [403, 249] on li "Weekly on Wednesday" at bounding box center [411, 250] width 111 height 15
type input "******"
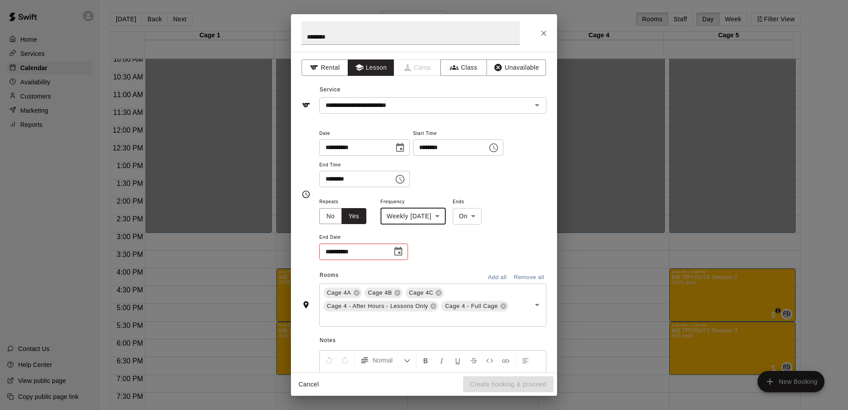
click at [397, 251] on icon "Choose date" at bounding box center [398, 251] width 11 height 11
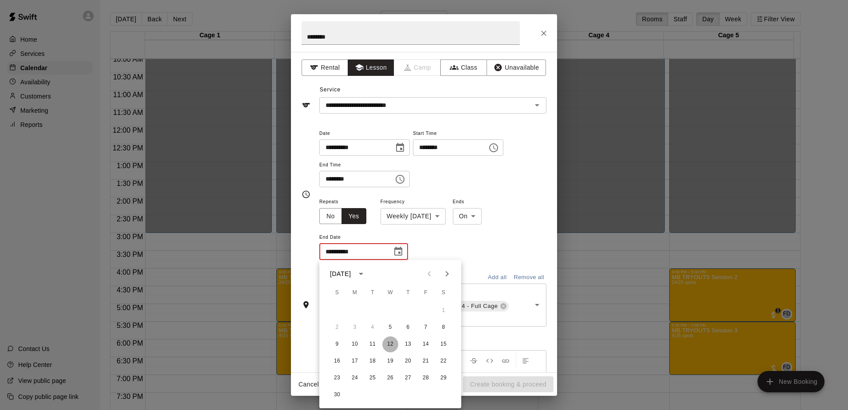
click at [388, 347] on button "12" at bounding box center [391, 344] width 16 height 16
type input "**********"
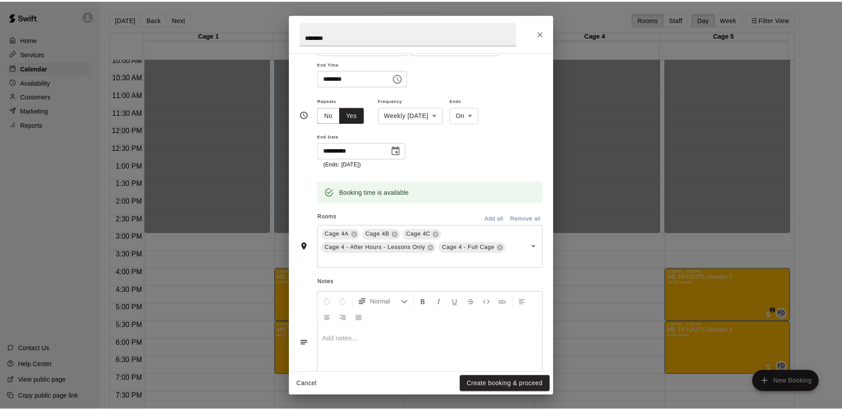
scroll to position [133, 0]
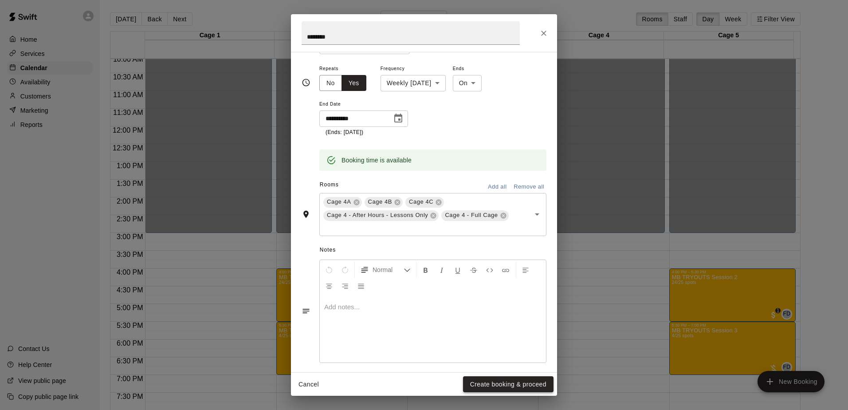
click at [502, 378] on button "Create booking & proceed" at bounding box center [508, 384] width 91 height 16
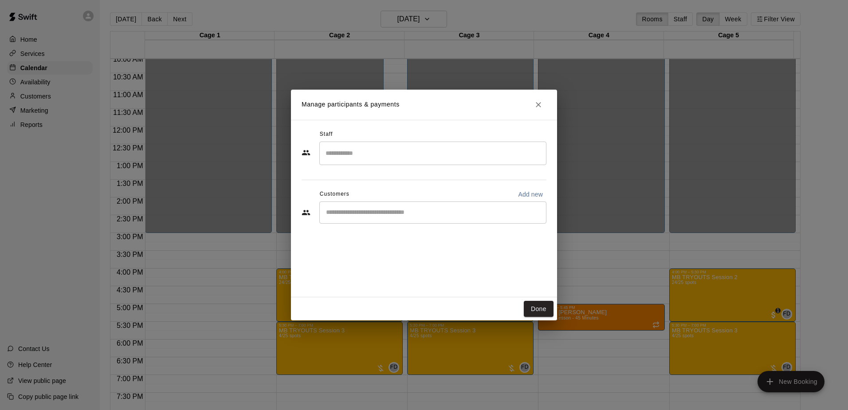
click at [380, 155] on input "Search staff" at bounding box center [433, 154] width 219 height 16
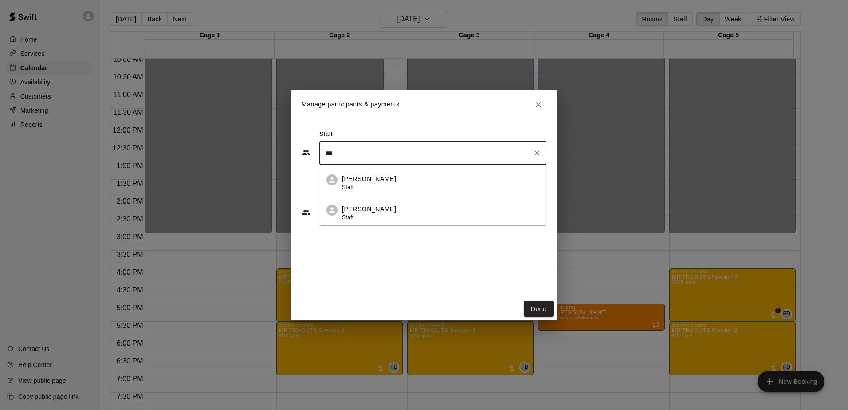
click at [391, 209] on div "Rafael Betances Staff" at bounding box center [440, 213] width 197 height 17
type input "***"
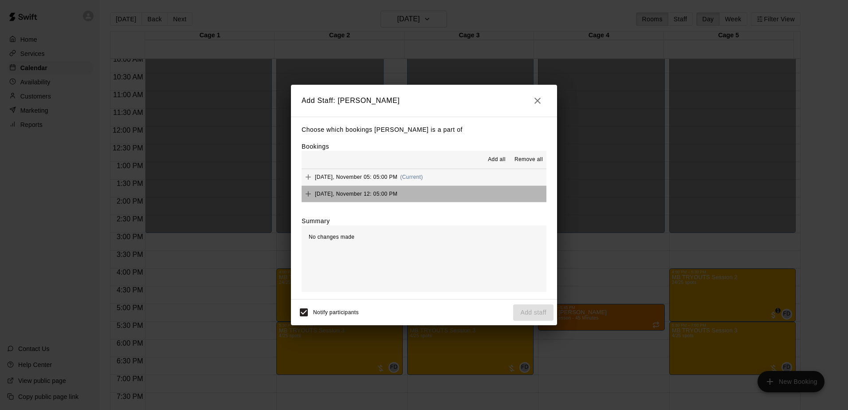
click at [429, 191] on button "Wednesday, November 12: 05:00 PM" at bounding box center [424, 194] width 245 height 16
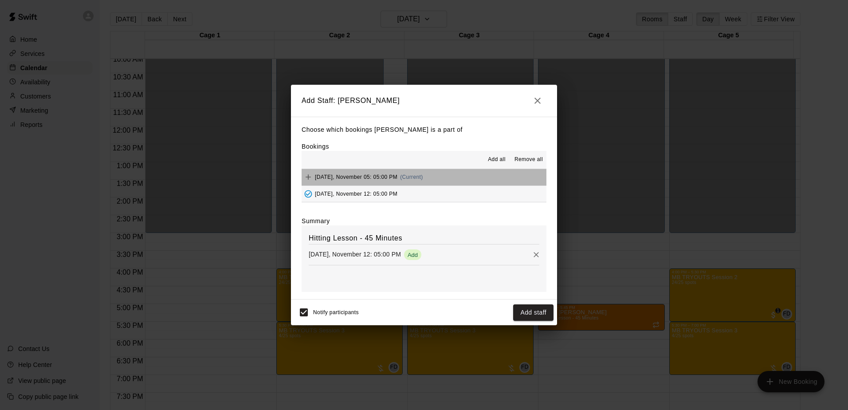
click at [447, 174] on button "Wednesday, November 05: 05:00 PM (Current)" at bounding box center [424, 177] width 245 height 16
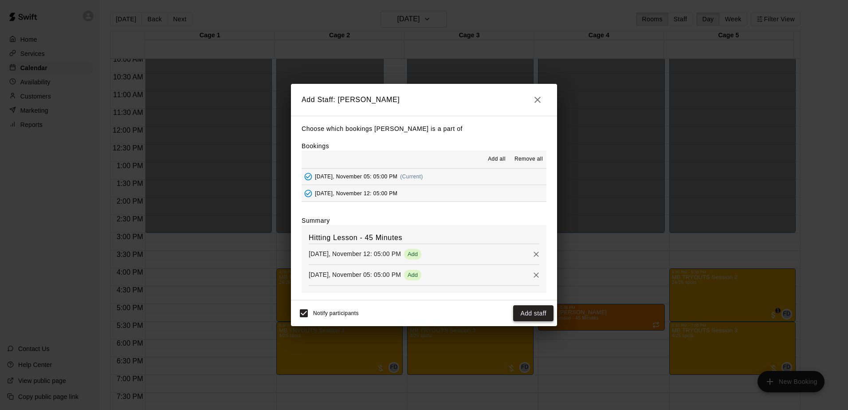
click at [523, 315] on button "Add staff" at bounding box center [533, 313] width 40 height 16
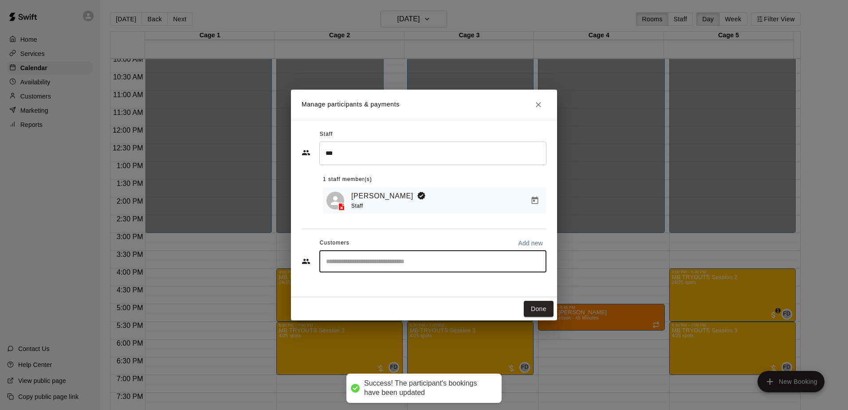
click at [374, 259] on input "Start typing to search customers..." at bounding box center [433, 261] width 219 height 9
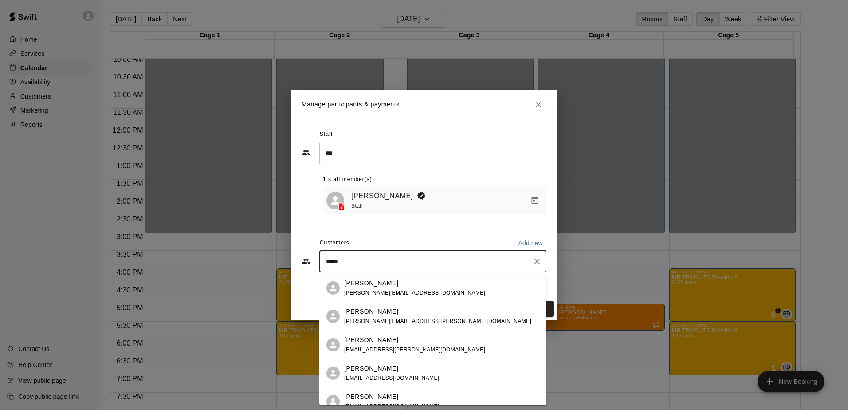
type input "******"
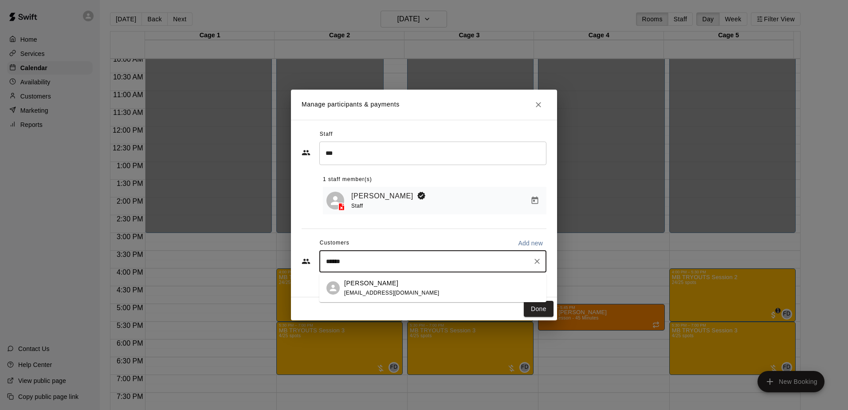
click at [379, 287] on div "Arlo Seaver" at bounding box center [391, 283] width 95 height 9
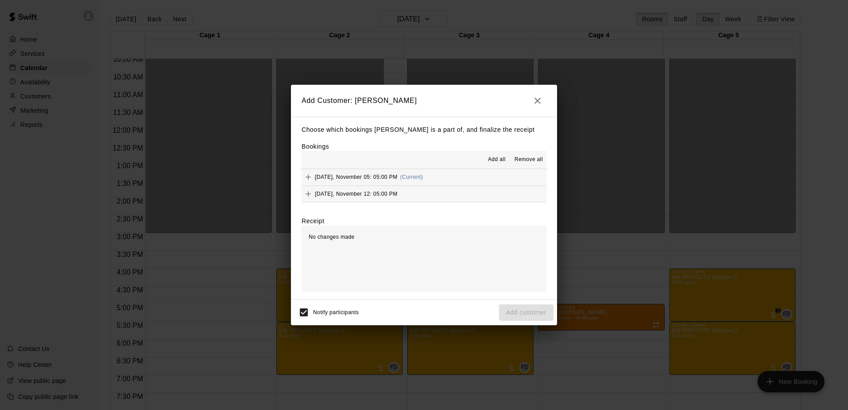
click at [475, 197] on button "Wednesday, November 12: 05:00 PM" at bounding box center [424, 194] width 245 height 16
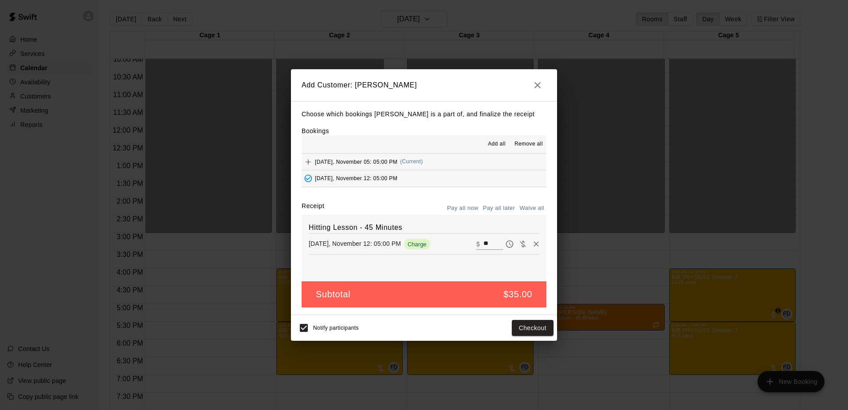
click at [471, 157] on button "Wednesday, November 05: 05:00 PM (Current)" at bounding box center [424, 162] width 245 height 16
click at [526, 329] on button "Checkout" at bounding box center [533, 328] width 42 height 16
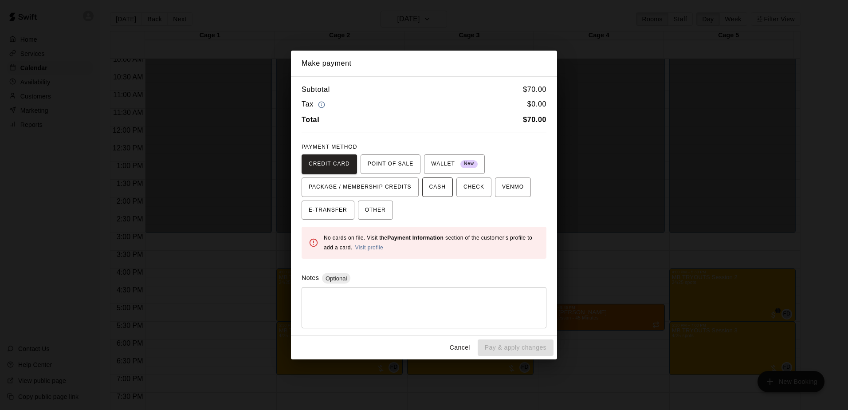
click at [433, 184] on span "CASH" at bounding box center [438, 187] width 16 height 14
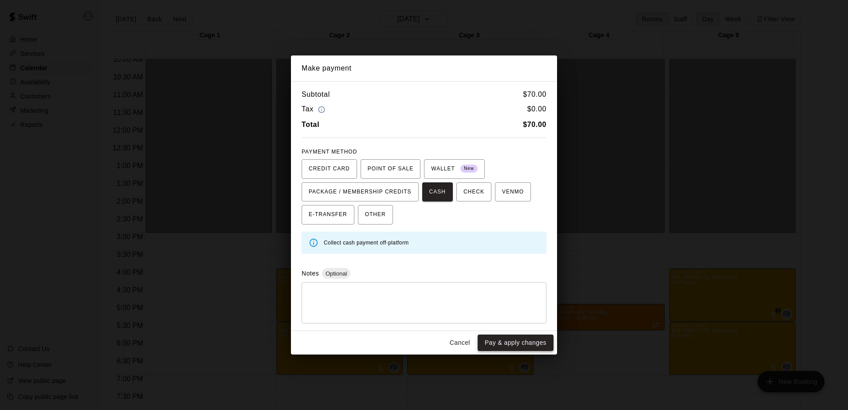
click at [489, 342] on button "Pay & apply changes" at bounding box center [516, 343] width 76 height 16
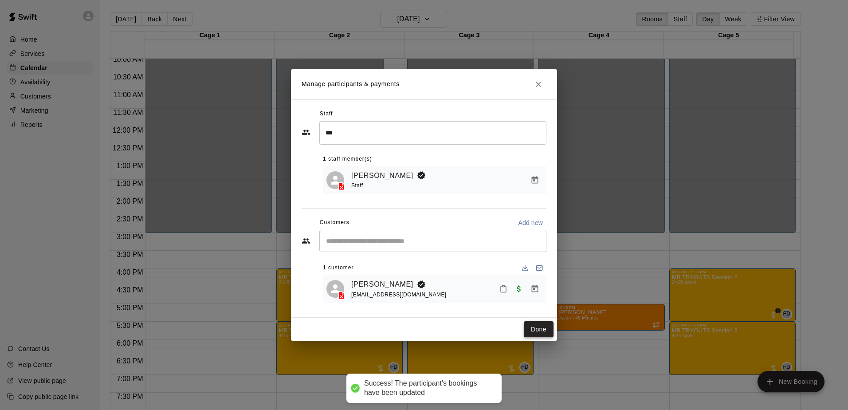
click at [541, 327] on button "Done" at bounding box center [539, 329] width 30 height 16
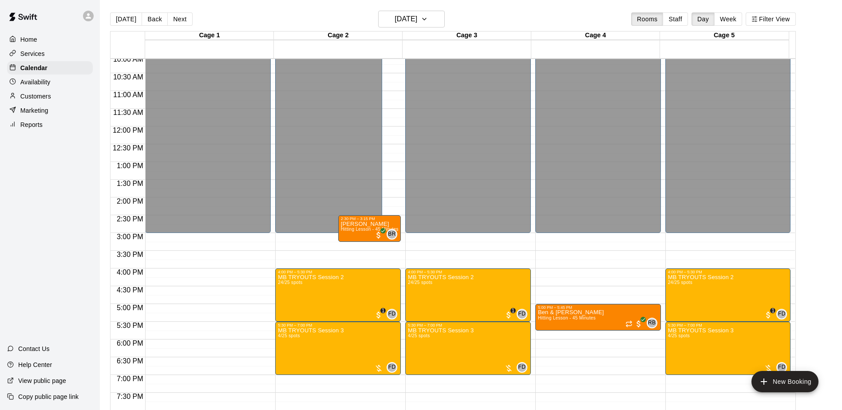
click at [414, 260] on div "12:00 AM – 3:00 PM Closed 4:00 PM – 5:30 PM MB TRYOUTS Session 2 24/25 spots FD…" at bounding box center [468, 126] width 126 height 852
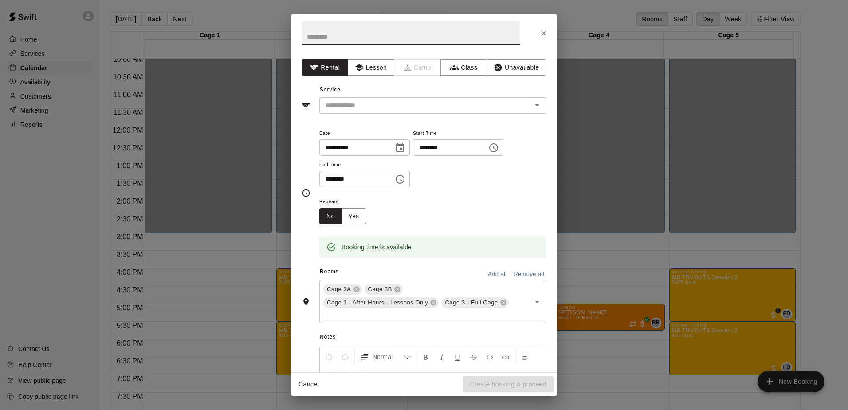
click at [544, 32] on icon "Close" at bounding box center [544, 33] width 9 height 9
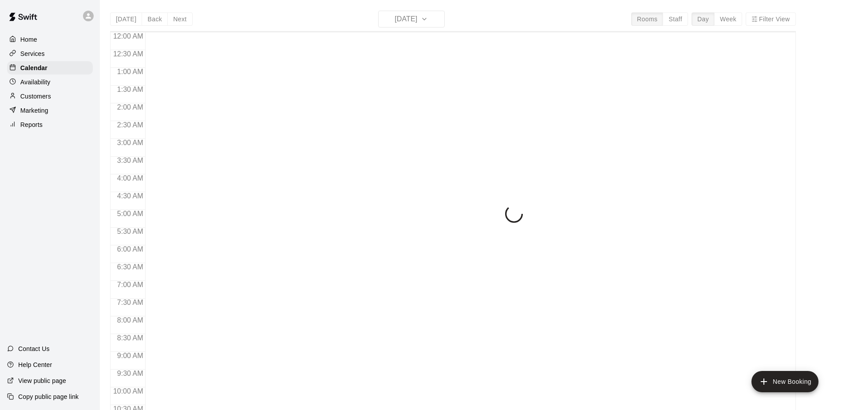
scroll to position [464, 0]
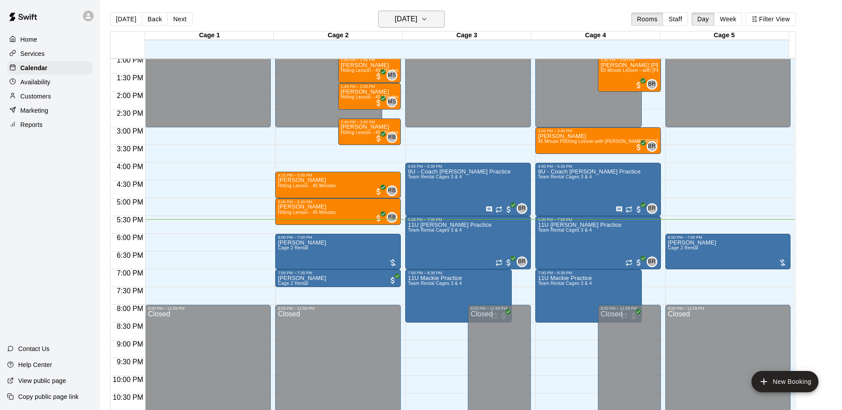
click at [428, 21] on icon "button" at bounding box center [424, 19] width 7 height 11
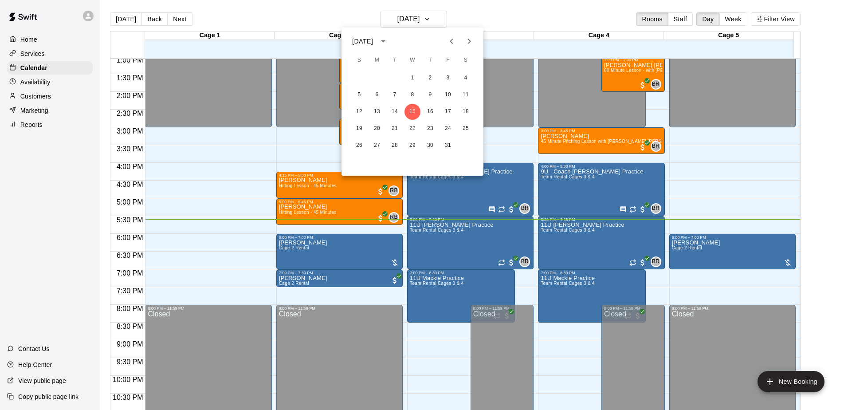
click at [467, 41] on icon "Next month" at bounding box center [469, 41] width 11 height 11
click at [463, 91] on button "8" at bounding box center [466, 95] width 16 height 16
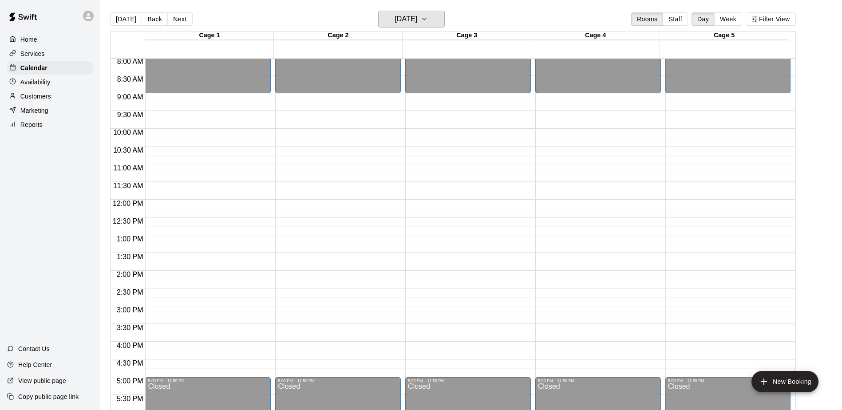
scroll to position [270, 0]
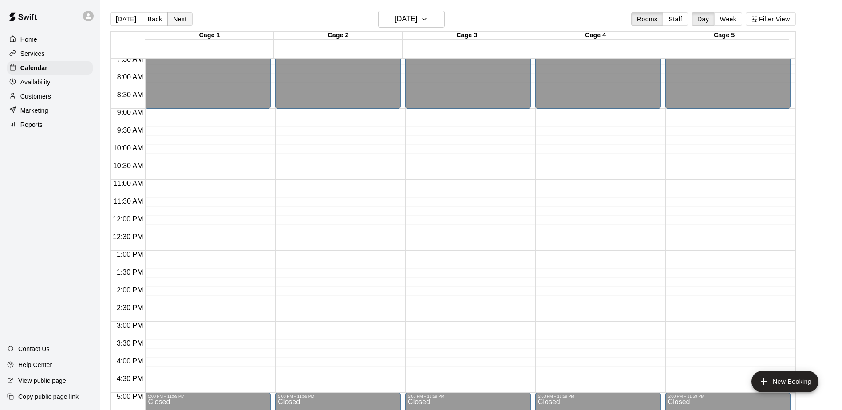
click at [188, 20] on button "Next" at bounding box center [179, 18] width 25 height 13
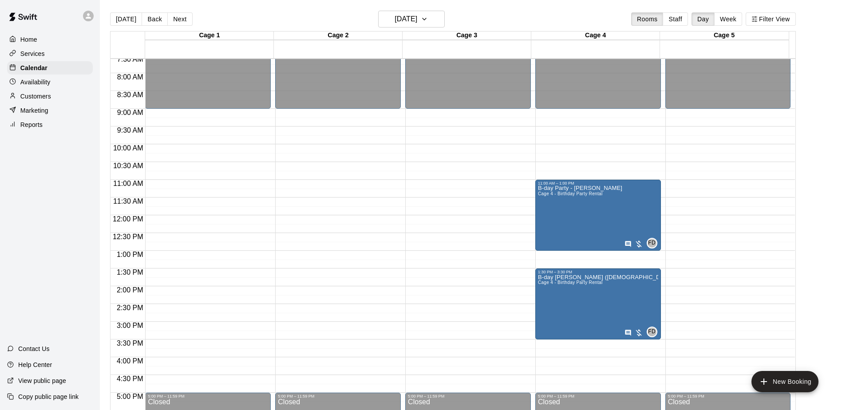
scroll to position [314, 0]
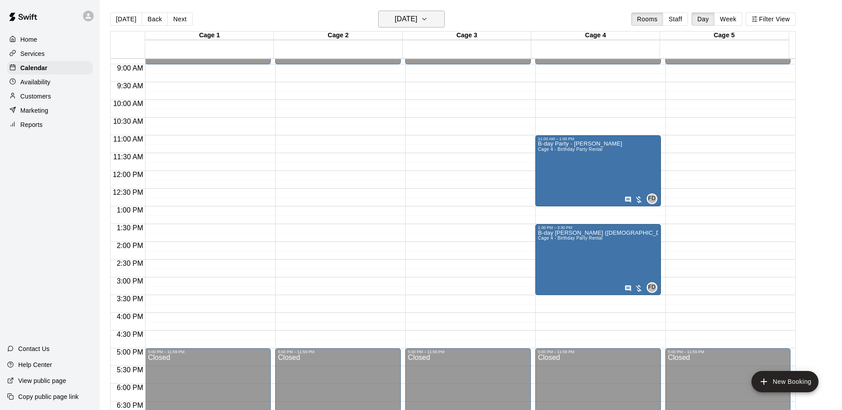
click at [428, 15] on icon "button" at bounding box center [424, 19] width 7 height 11
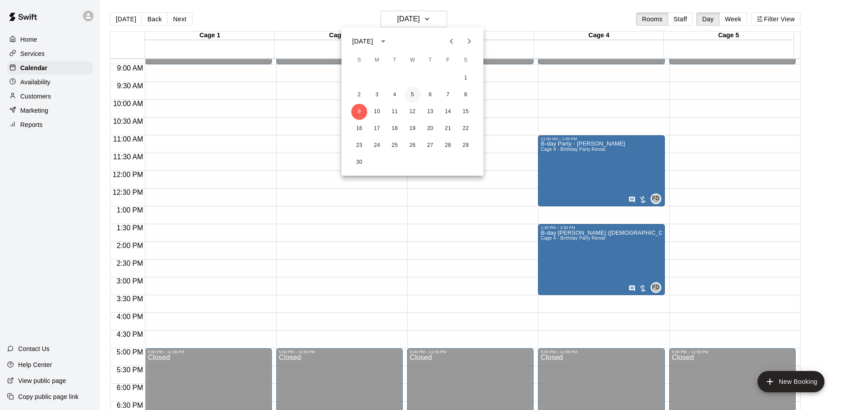
click at [416, 96] on button "5" at bounding box center [413, 95] width 16 height 16
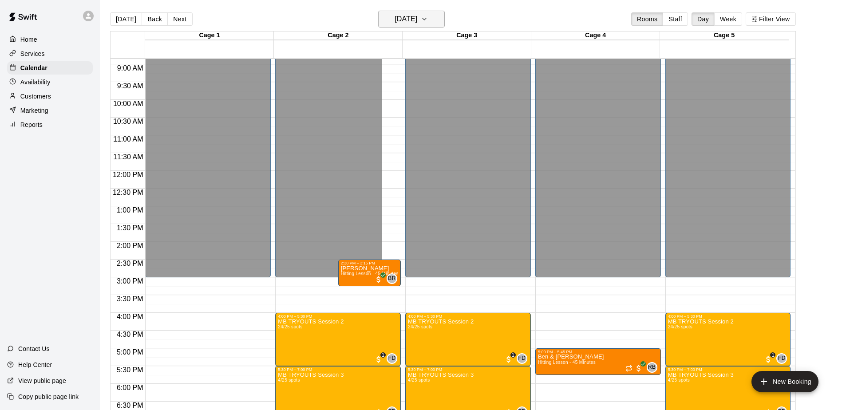
click at [416, 24] on h6 "Wednesday Nov 05" at bounding box center [406, 19] width 23 height 12
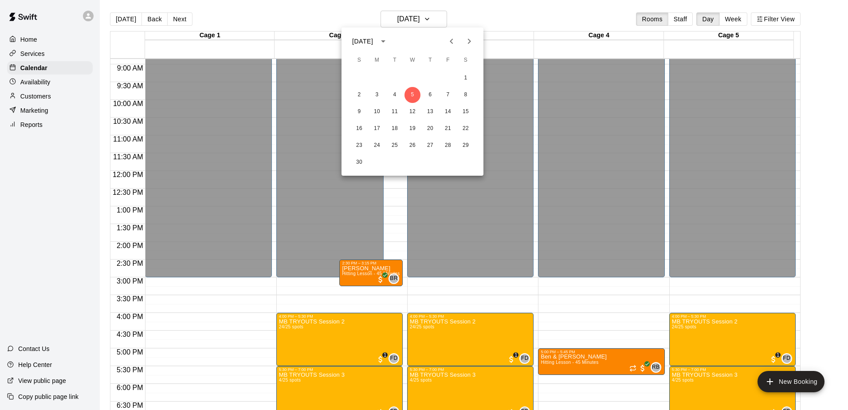
click at [454, 43] on icon "Previous month" at bounding box center [451, 41] width 11 height 11
click at [418, 111] on button "15" at bounding box center [413, 112] width 16 height 16
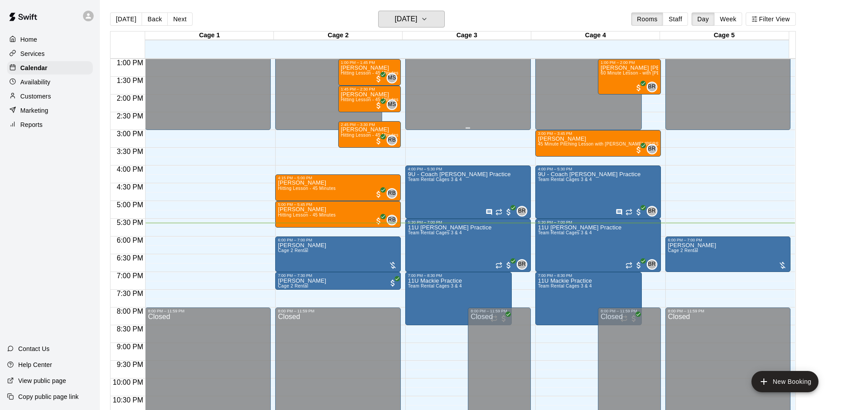
scroll to position [447, 0]
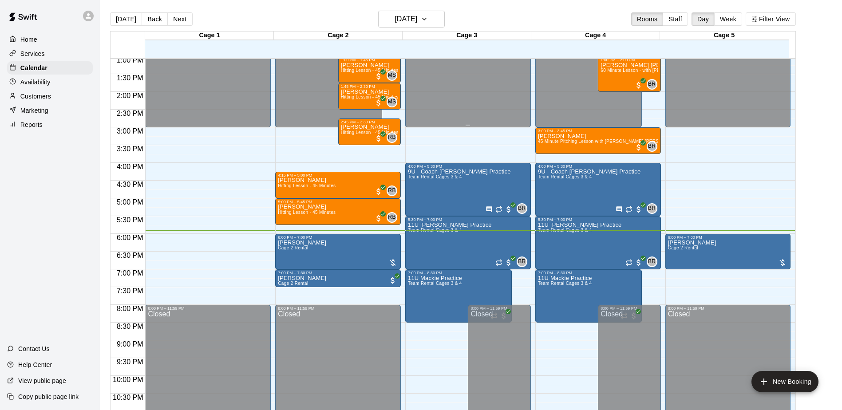
scroll to position [420, 0]
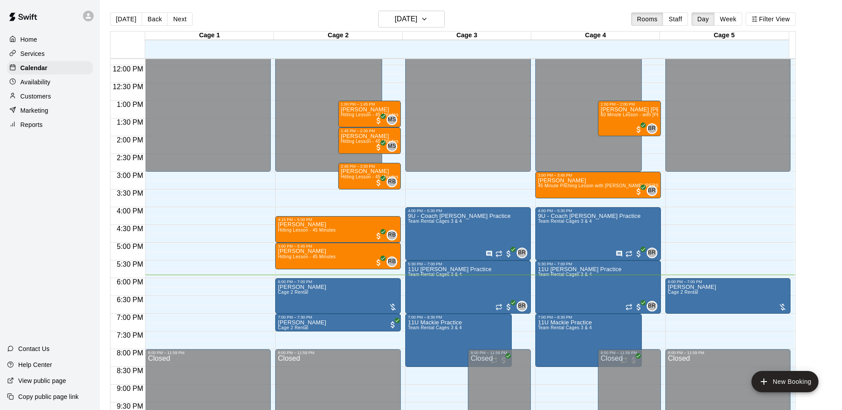
click at [497, 19] on div "[DATE] Back [DATE][DATE] Rooms Staff Day Week Filter View" at bounding box center [453, 21] width 686 height 20
click at [321, 20] on div "Today Back Next Wednesday Oct 15 Rooms Staff Day Week Filter View" at bounding box center [453, 21] width 686 height 20
click at [417, 24] on h6 "[DATE]" at bounding box center [406, 19] width 23 height 12
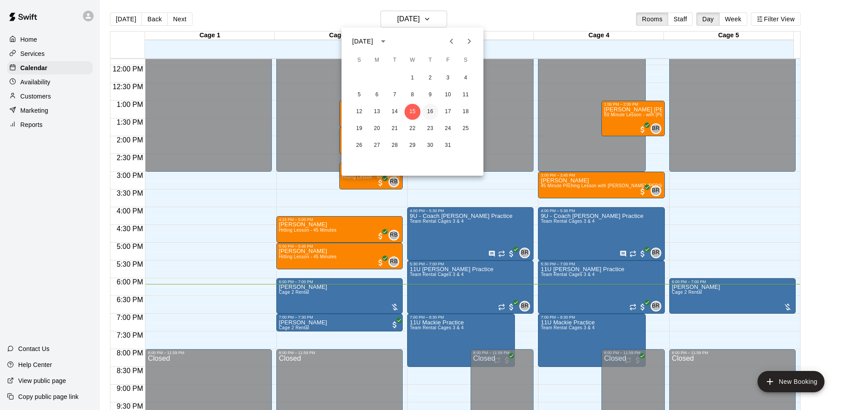
click at [429, 109] on button "16" at bounding box center [430, 112] width 16 height 16
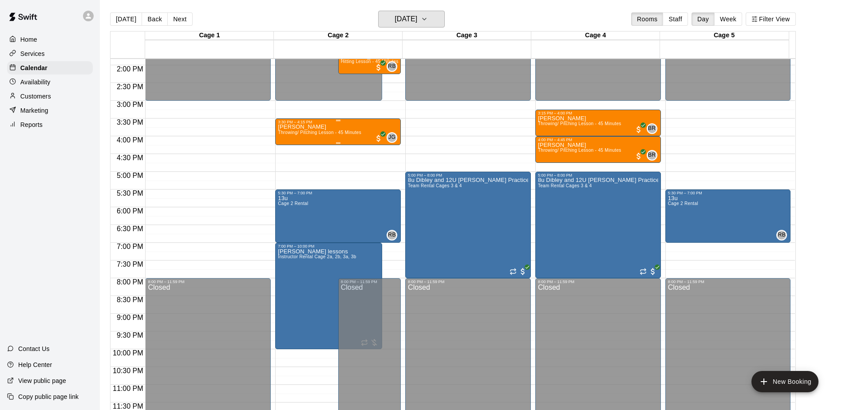
scroll to position [447, 0]
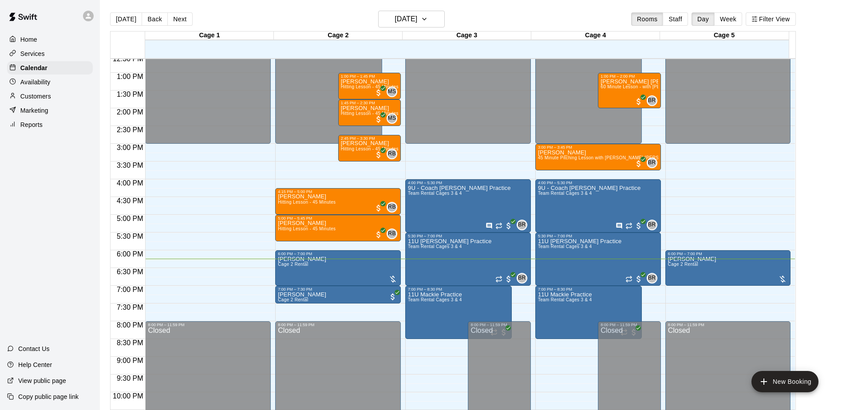
scroll to position [447, 0]
click at [781, 276] on div at bounding box center [782, 279] width 9 height 9
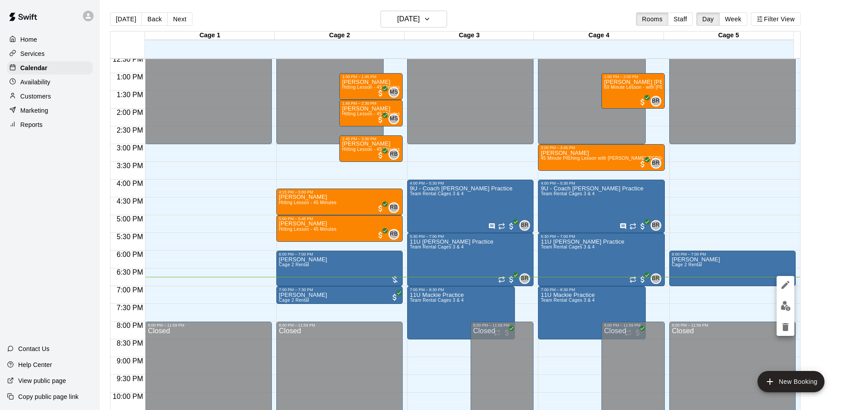
click at [641, 195] on div at bounding box center [424, 205] width 848 height 410
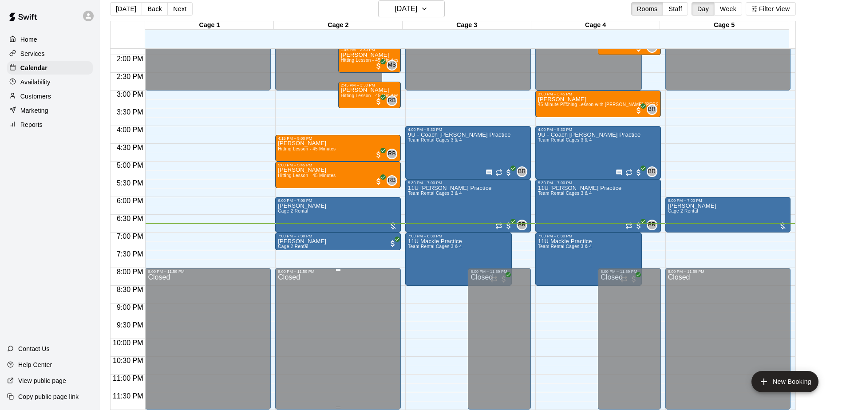
scroll to position [14, 0]
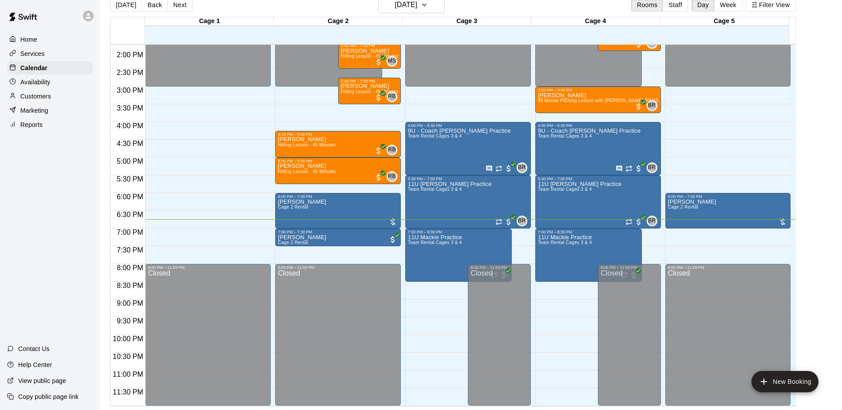
click at [573, 2] on div "Today Back Next Wednesday Oct 15 Rooms Staff Day Week Filter View" at bounding box center [453, 6] width 686 height 20
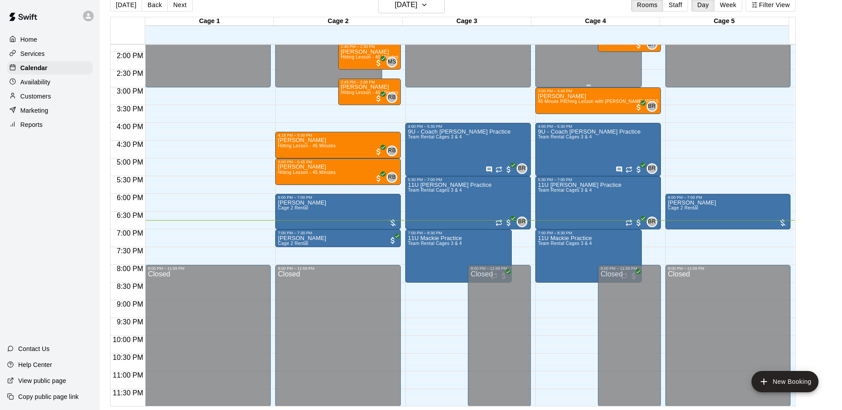
scroll to position [492, 0]
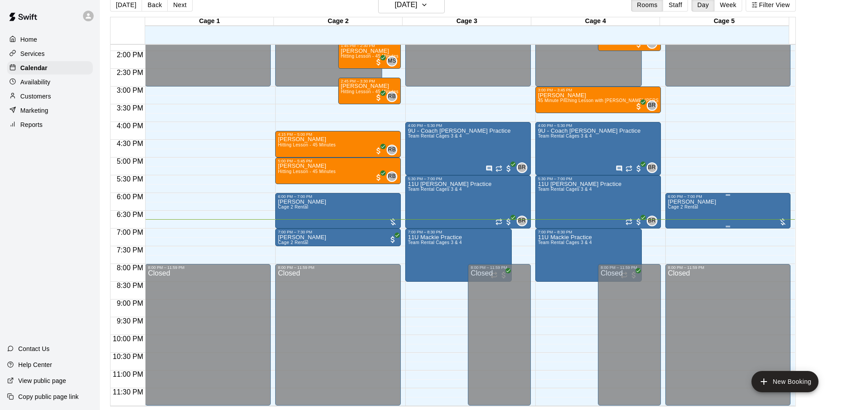
click at [733, 216] on div "Jim Sammons Cage 2 Rental" at bounding box center [728, 404] width 120 height 410
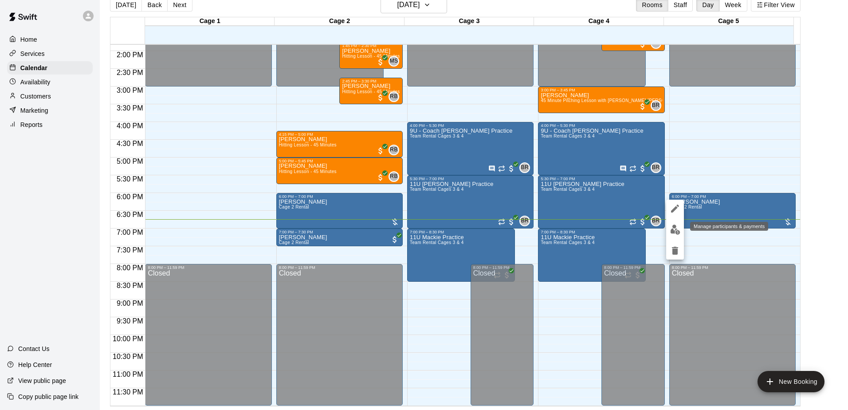
click at [673, 228] on img "edit" at bounding box center [676, 230] width 10 height 10
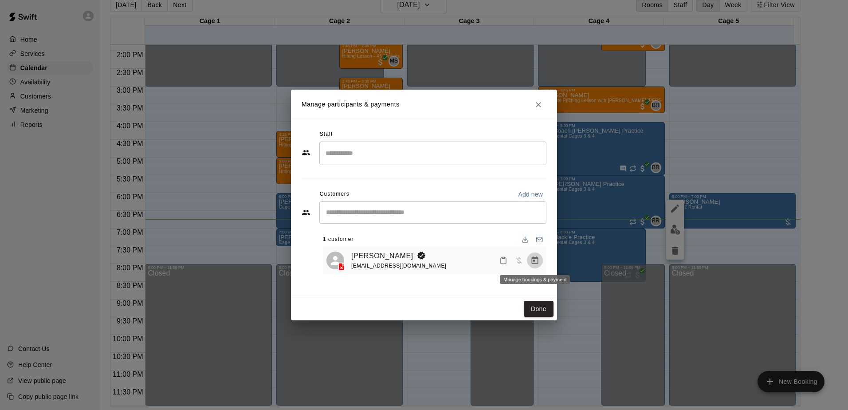
click at [533, 259] on icon "Manage bookings & payment" at bounding box center [535, 260] width 7 height 8
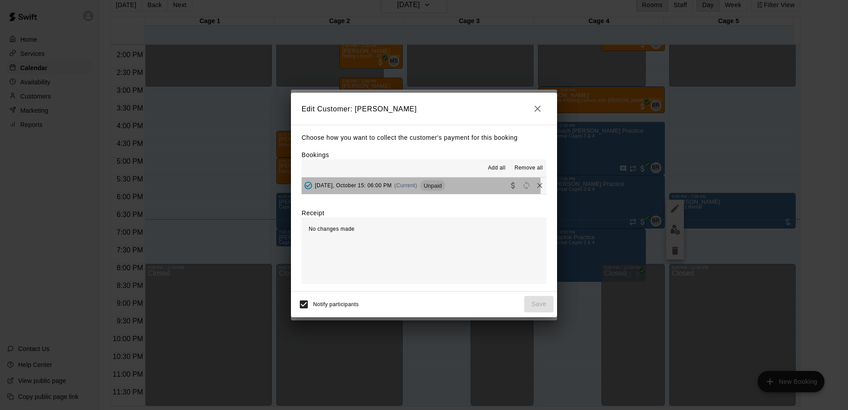
click at [389, 187] on span "Wednesday, October 15: 06:00 PM" at bounding box center [353, 185] width 77 height 6
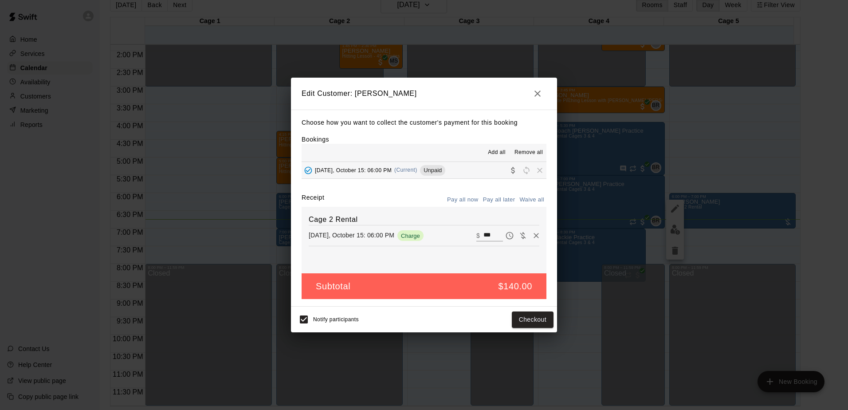
click at [538, 91] on icon "button" at bounding box center [538, 93] width 11 height 11
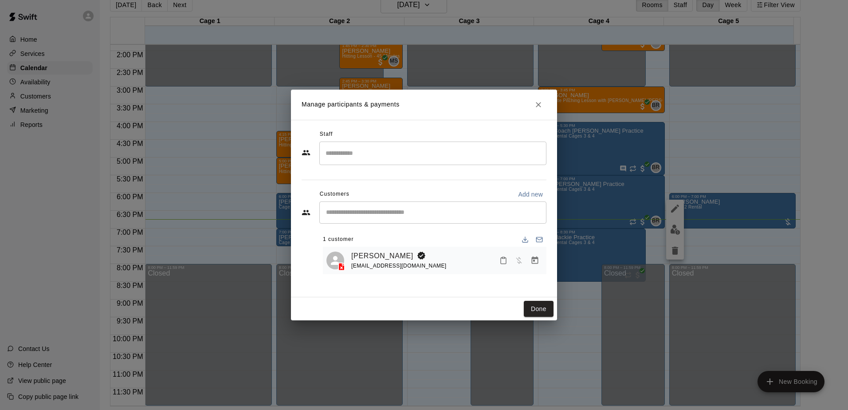
click at [729, 204] on div "Manage participants & payments Staff ​ Customers Add new ​ 1 customer Jim Sammo…" at bounding box center [424, 205] width 848 height 410
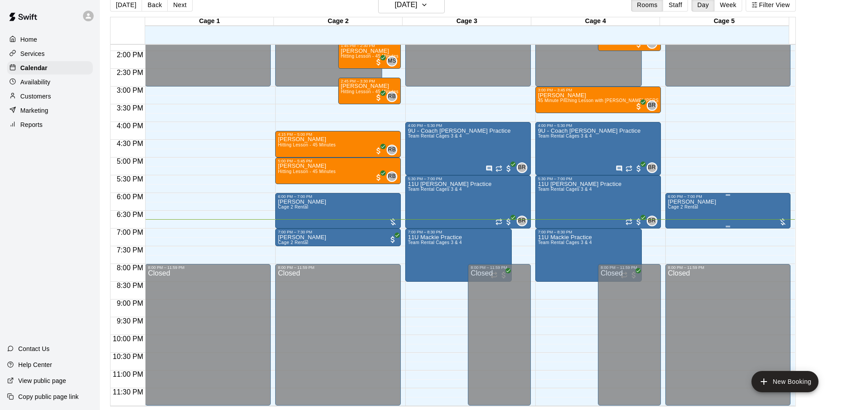
click at [734, 204] on div "Jim Sammons Cage 2 Rental" at bounding box center [728, 404] width 120 height 410
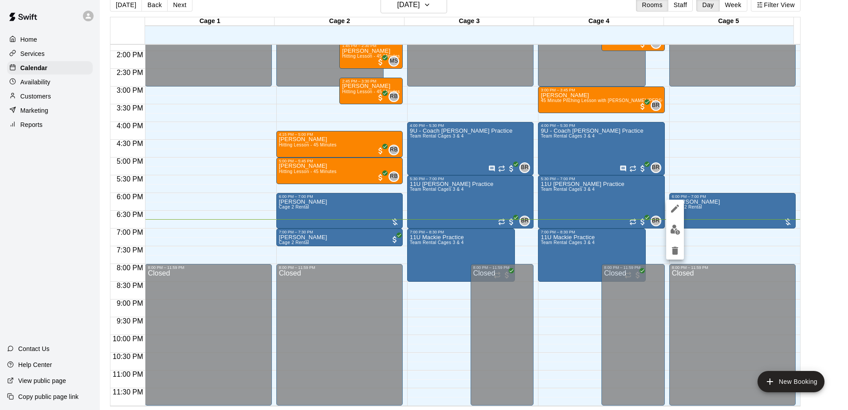
click at [757, 207] on div at bounding box center [424, 205] width 848 height 410
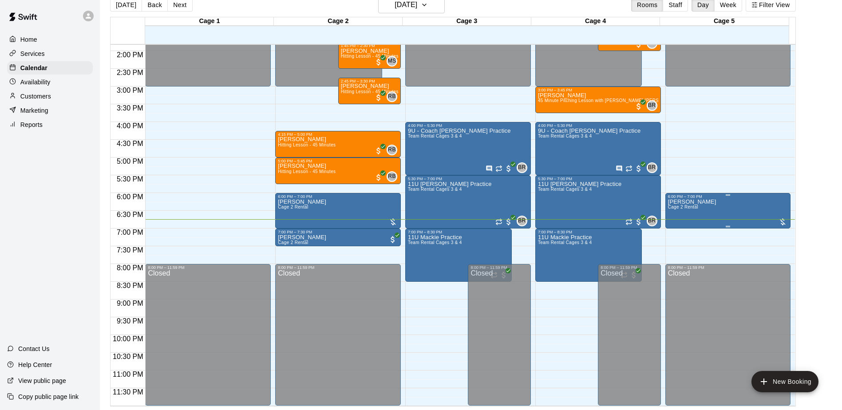
click at [758, 217] on div "Jim Sammons Cage 2 Rental" at bounding box center [728, 404] width 120 height 410
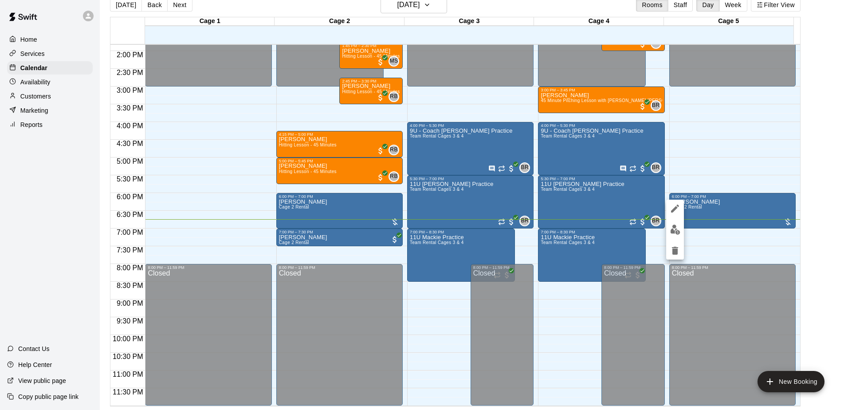
click at [753, 222] on div at bounding box center [424, 205] width 848 height 410
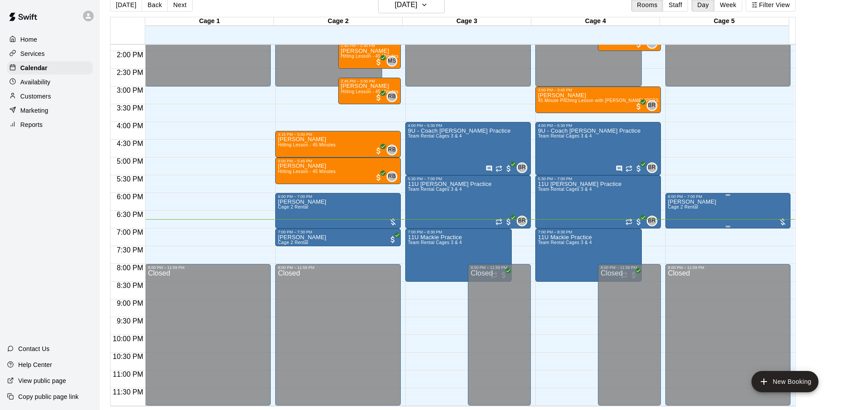
click at [706, 210] on div "Jim Sammons Cage 2 Rental" at bounding box center [728, 404] width 120 height 410
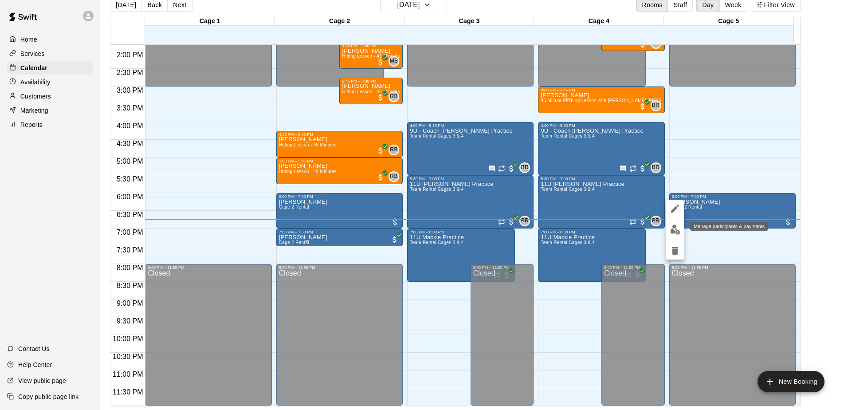
click at [676, 227] on img "edit" at bounding box center [676, 230] width 10 height 10
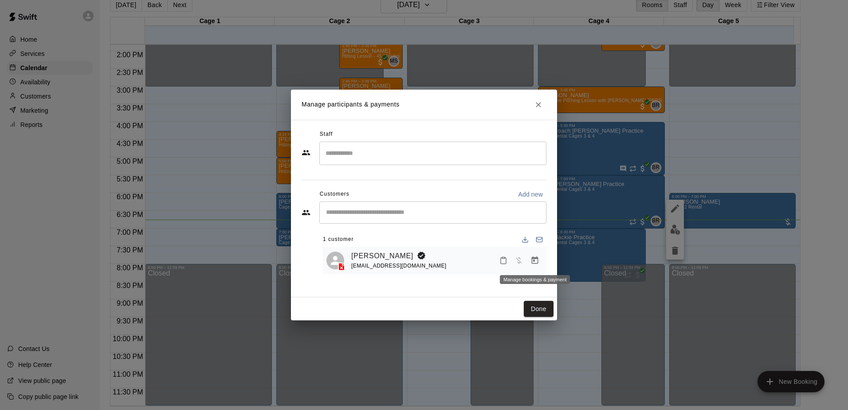
click at [538, 261] on icon "Manage bookings & payment" at bounding box center [535, 260] width 7 height 8
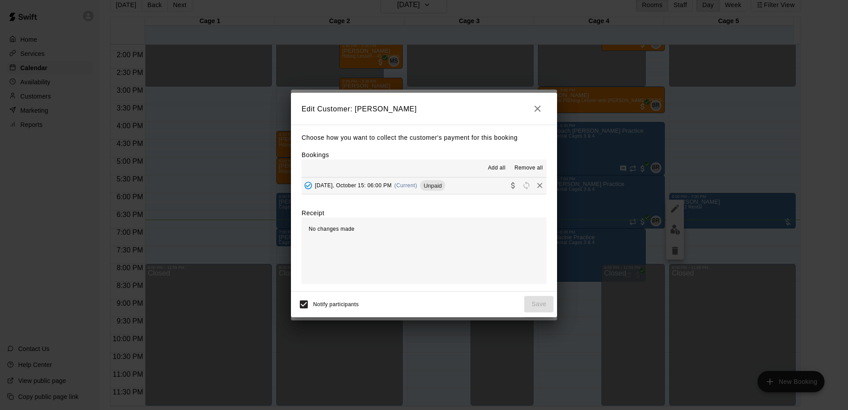
click at [347, 188] on span "Wednesday, October 15: 06:00 PM" at bounding box center [353, 185] width 77 height 6
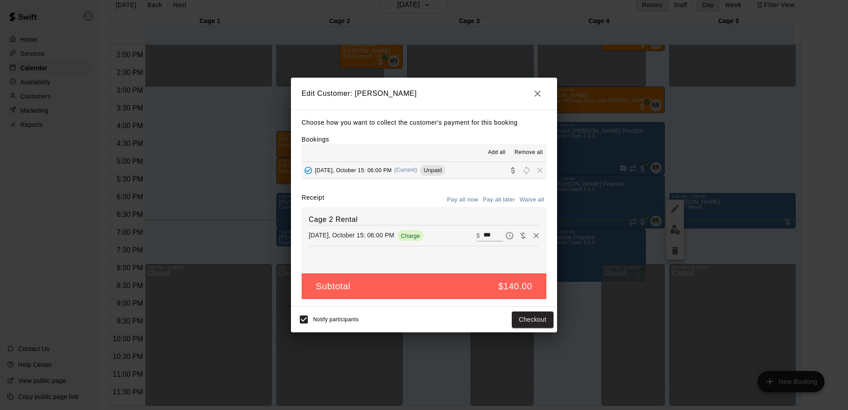
click at [411, 147] on div "Add all Remove all" at bounding box center [424, 153] width 245 height 18
click at [411, 152] on div "Add all Remove all" at bounding box center [424, 153] width 245 height 18
click at [536, 95] on icon "button" at bounding box center [538, 94] width 6 height 6
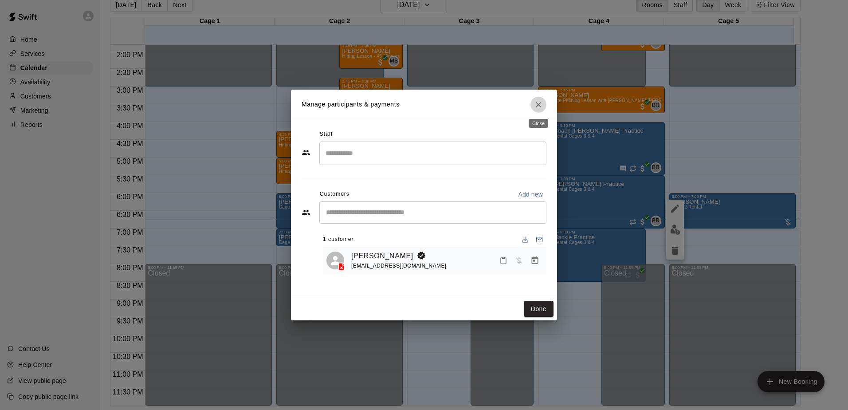
click at [543, 98] on button "Close" at bounding box center [539, 105] width 16 height 16
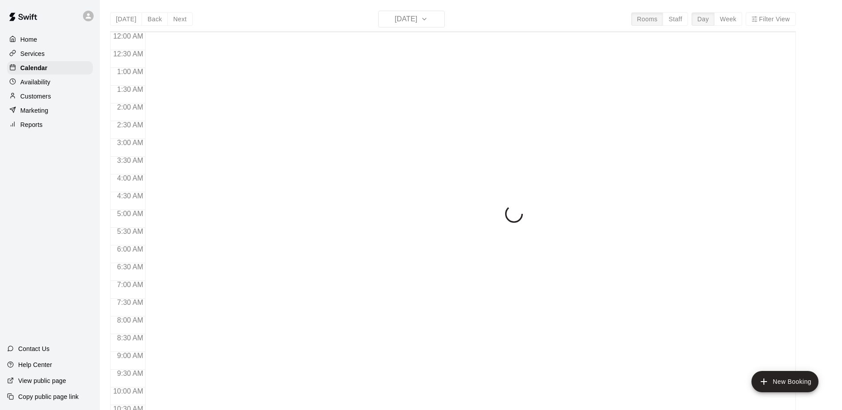
scroll to position [464, 0]
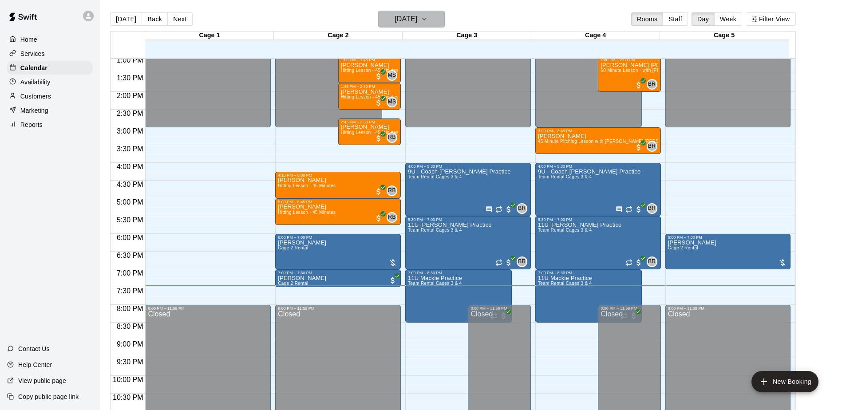
click at [408, 12] on button "[DATE]" at bounding box center [411, 19] width 67 height 17
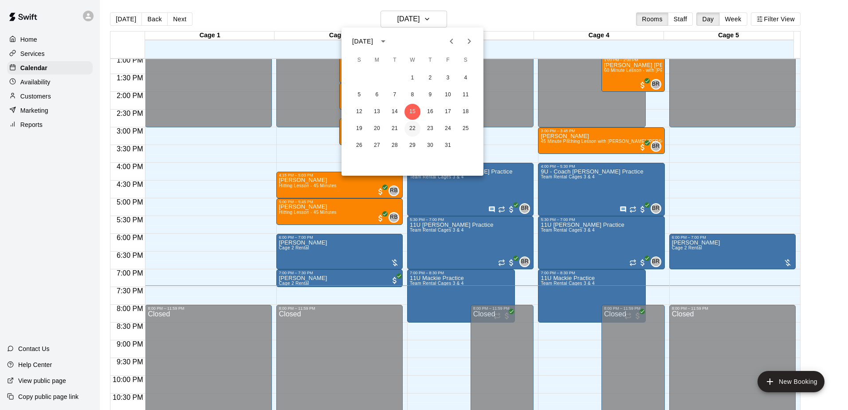
click at [411, 125] on button "22" at bounding box center [413, 129] width 16 height 16
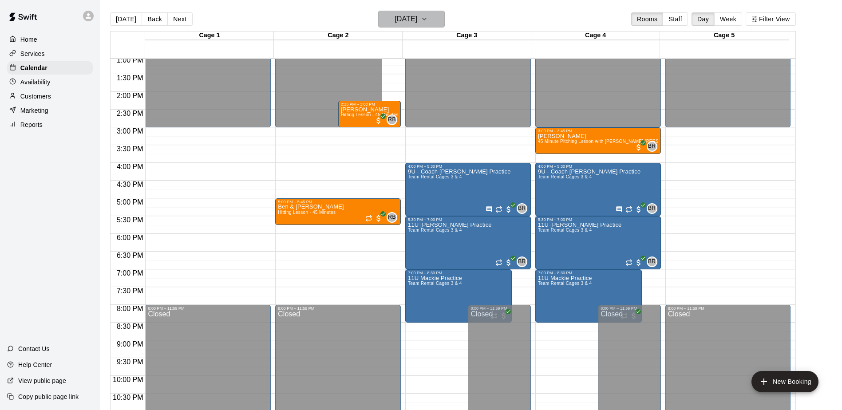
click at [411, 23] on h6 "Wednesday Oct 22" at bounding box center [406, 19] width 23 height 12
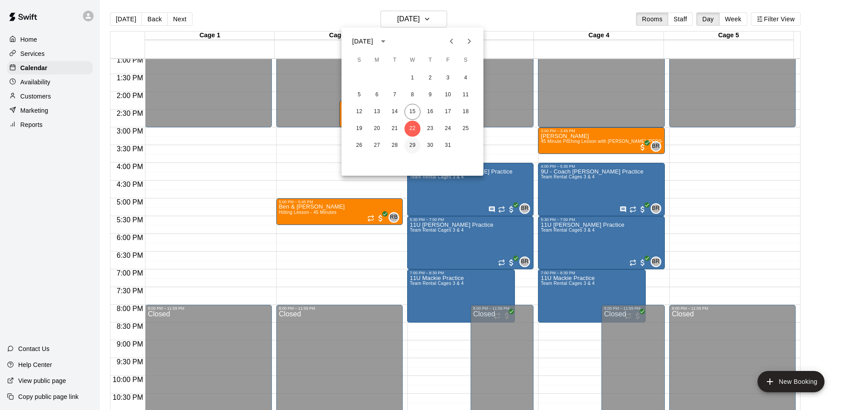
click at [412, 146] on button "29" at bounding box center [413, 146] width 16 height 16
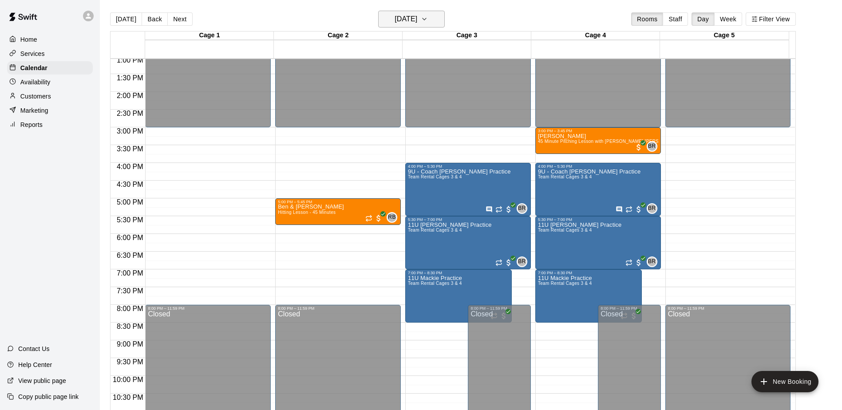
click at [417, 24] on h6 "Wednesday Oct 29" at bounding box center [406, 19] width 23 height 12
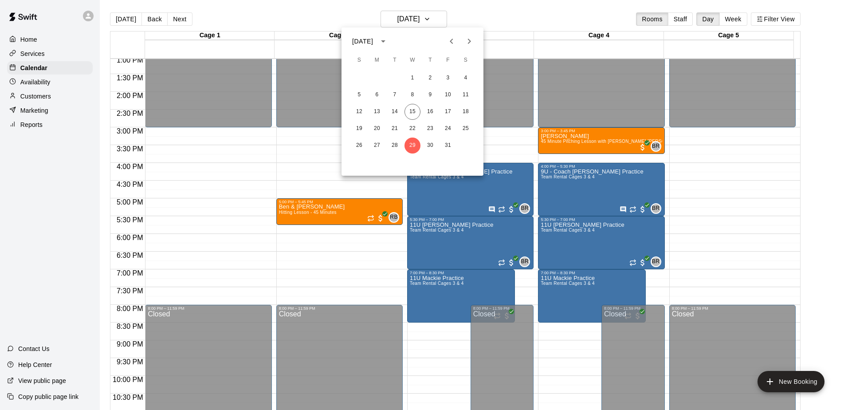
click at [467, 39] on icon "Next month" at bounding box center [469, 41] width 11 height 11
click at [408, 94] on button "5" at bounding box center [413, 95] width 16 height 16
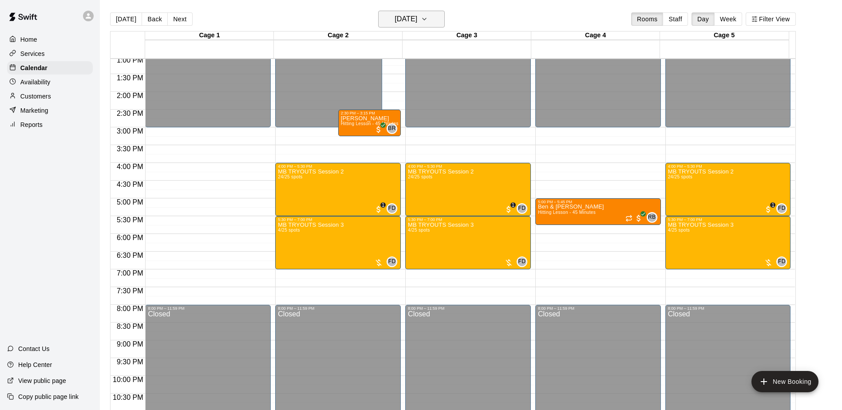
click at [395, 21] on h6 "Wednesday Nov 05" at bounding box center [406, 19] width 23 height 12
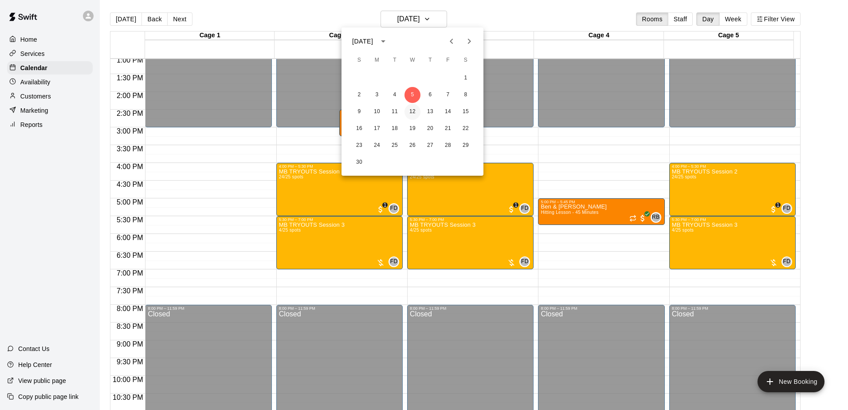
click at [415, 116] on button "12" at bounding box center [413, 112] width 16 height 16
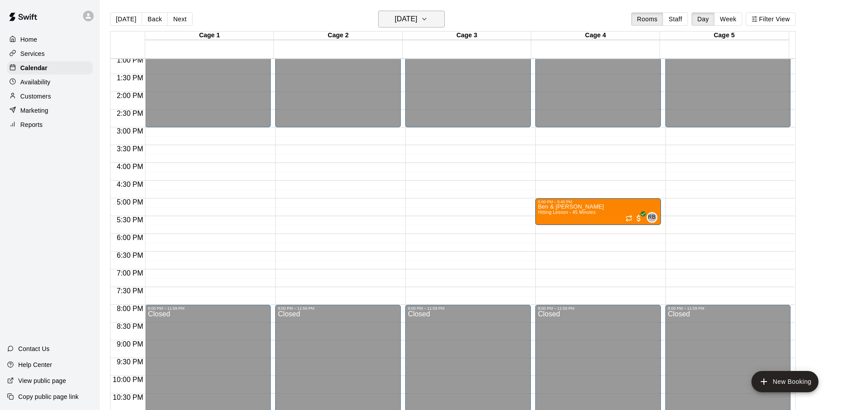
click at [417, 24] on h6 "Wednesday Nov 12" at bounding box center [406, 19] width 23 height 12
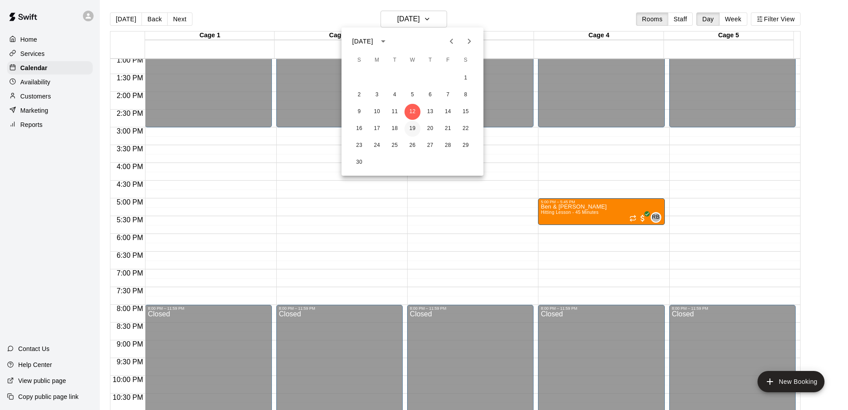
click at [413, 128] on button "19" at bounding box center [413, 129] width 16 height 16
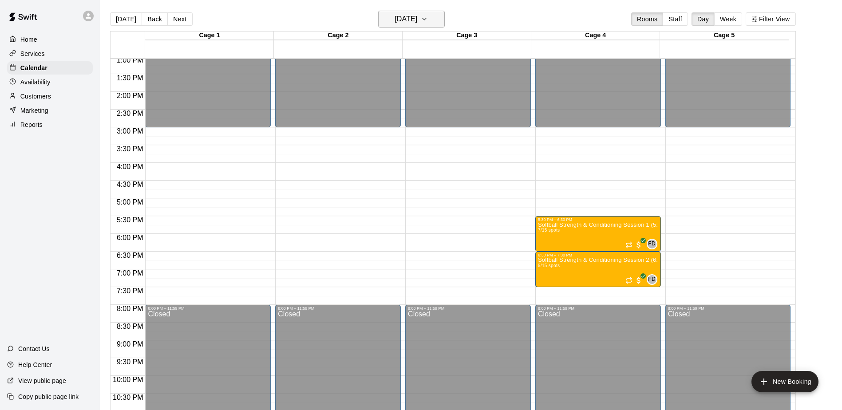
click at [395, 14] on h6 "Wednesday Nov 19" at bounding box center [406, 19] width 23 height 12
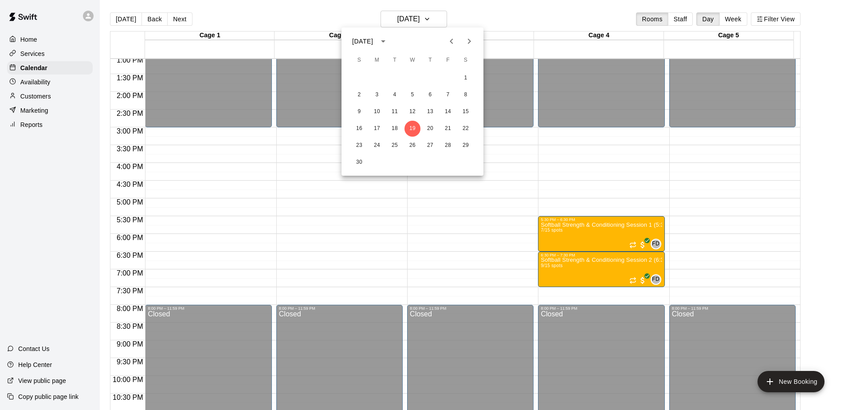
click at [448, 43] on icon "Previous month" at bounding box center [451, 41] width 11 height 11
click at [415, 112] on button "15" at bounding box center [413, 112] width 16 height 16
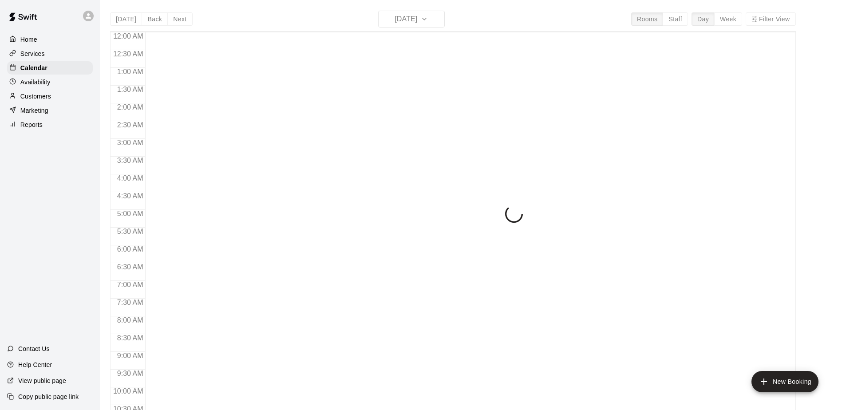
scroll to position [464, 0]
